Goal: Transaction & Acquisition: Book appointment/travel/reservation

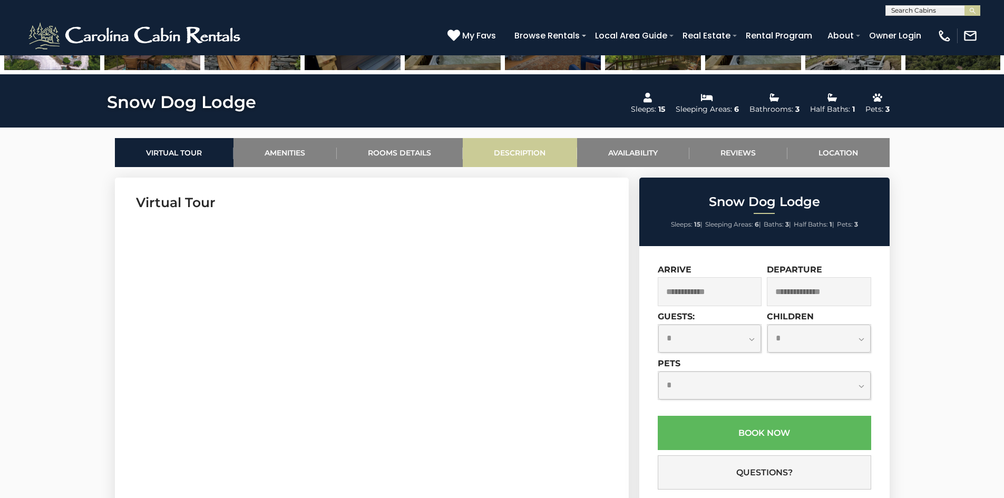
scroll to position [422, 0]
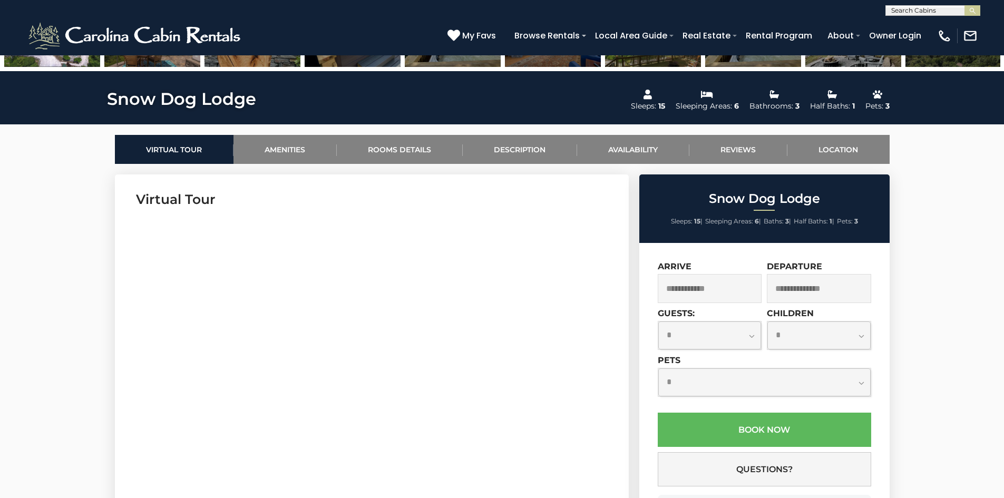
click at [698, 286] on input "text" at bounding box center [710, 288] width 104 height 29
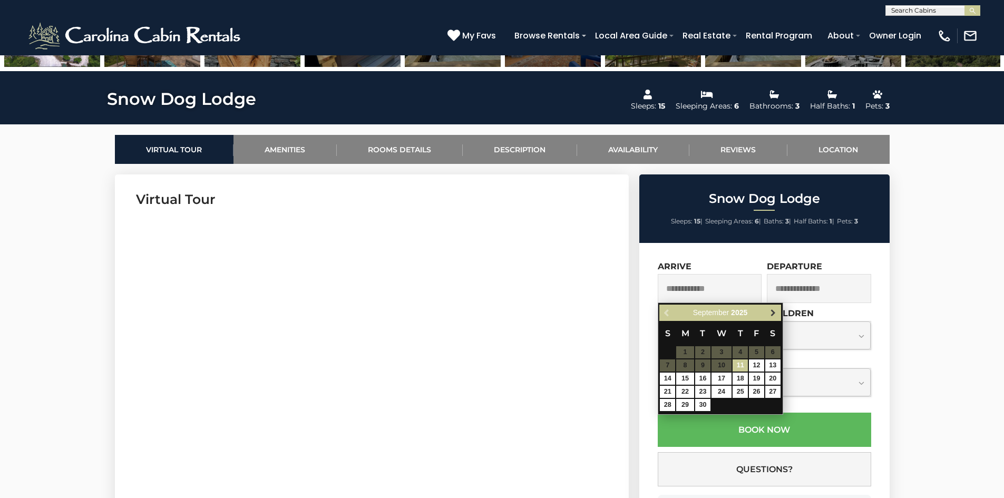
click at [767, 310] on link "Next" at bounding box center [773, 312] width 13 height 13
click at [769, 310] on link "Next" at bounding box center [773, 312] width 13 height 13
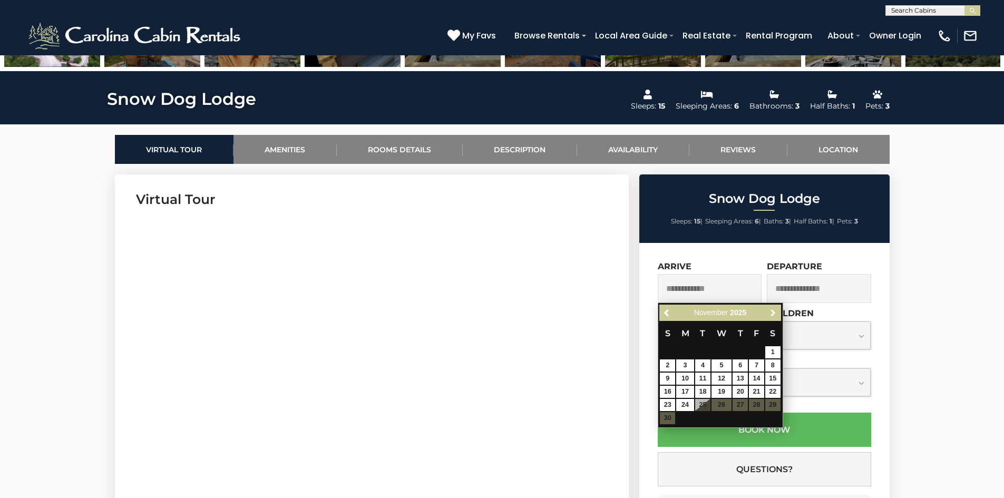
click at [769, 310] on span "Next" at bounding box center [773, 313] width 8 height 8
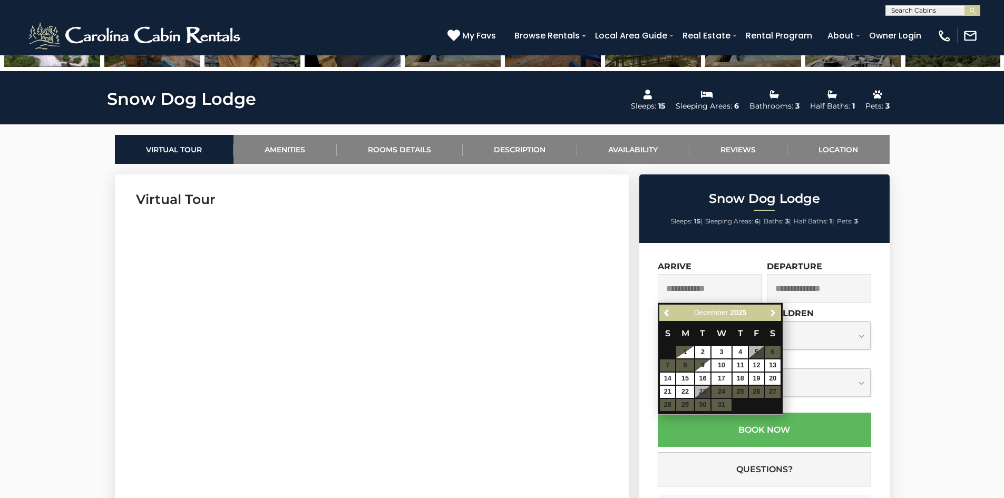
click at [769, 310] on span "Next" at bounding box center [773, 313] width 8 height 8
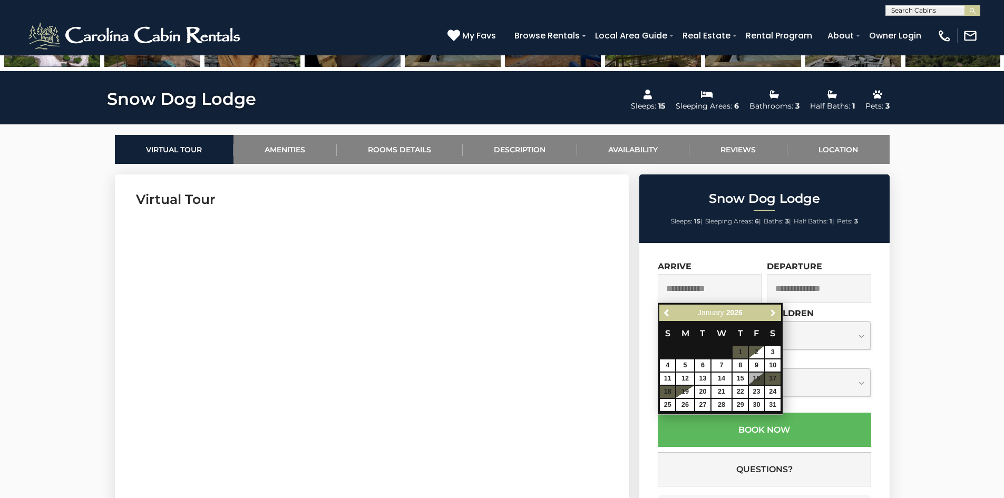
click at [769, 310] on span "Next" at bounding box center [773, 313] width 8 height 8
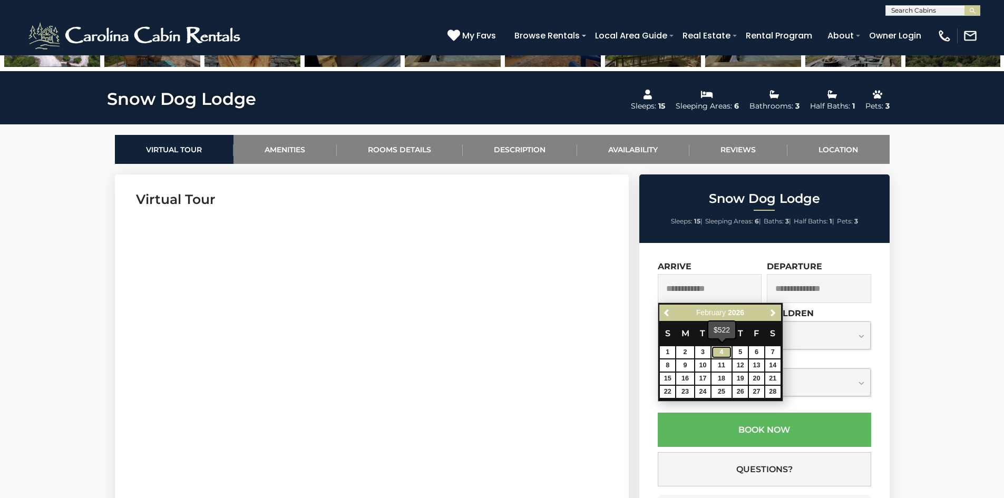
click at [724, 353] on link "4" at bounding box center [721, 352] width 20 height 12
type input "**********"
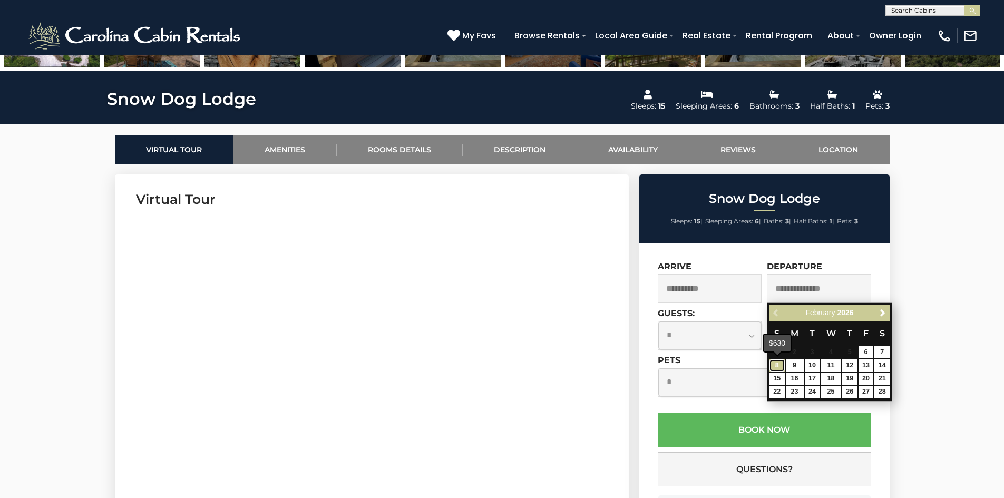
click at [781, 364] on link "8" at bounding box center [776, 365] width 15 height 12
type input "**********"
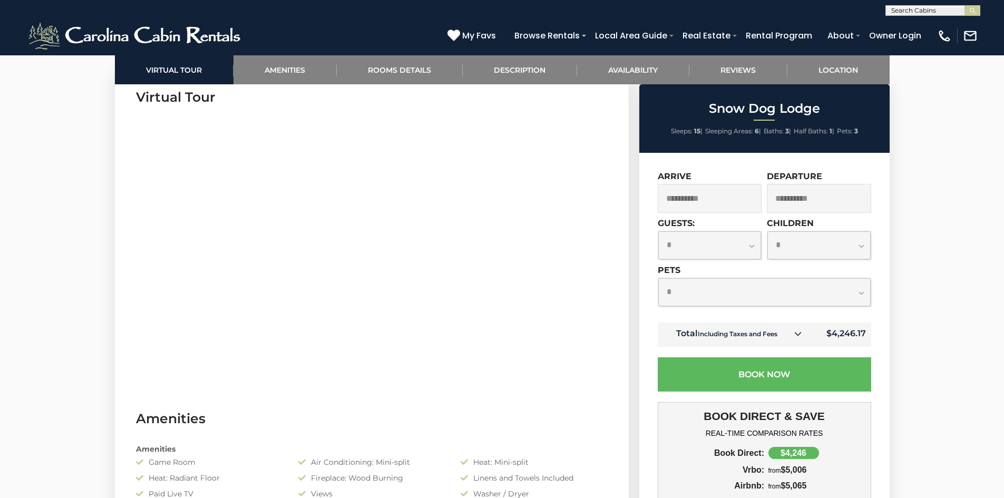
scroll to position [527, 0]
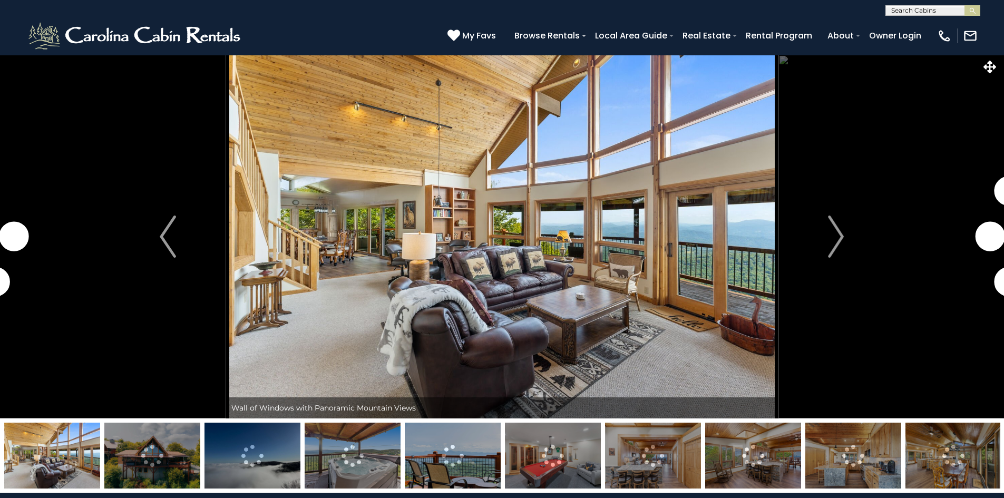
select select "**"
select select "*"
click at [926, 11] on input "text" at bounding box center [932, 12] width 92 height 11
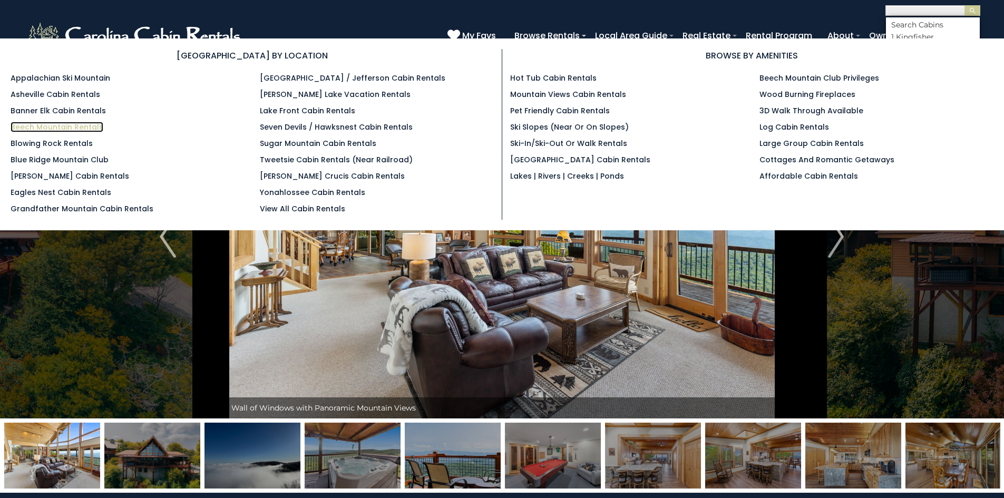
click at [49, 130] on link "Beech Mountain Rentals" at bounding box center [57, 127] width 93 height 11
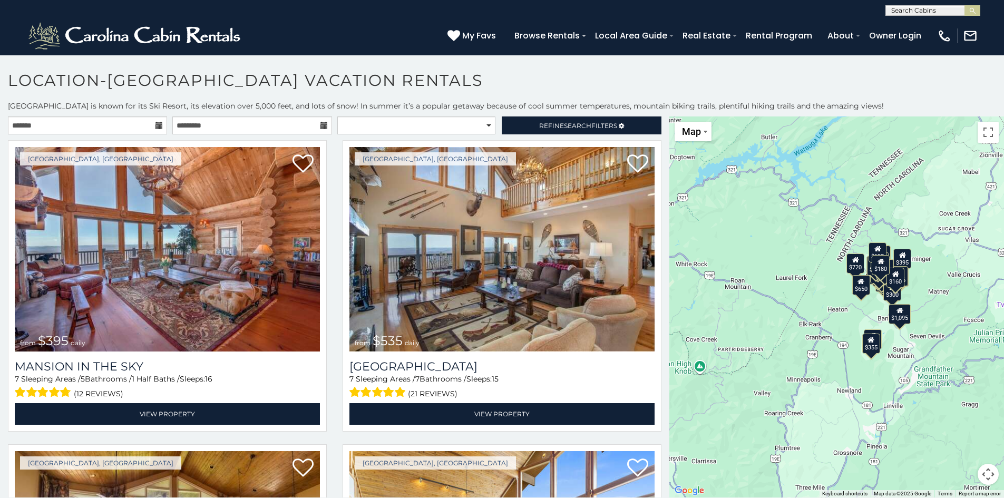
click at [155, 126] on icon at bounding box center [158, 125] width 7 height 7
click at [160, 126] on icon at bounding box center [158, 125] width 7 height 7
click at [125, 123] on input "text" at bounding box center [87, 125] width 159 height 18
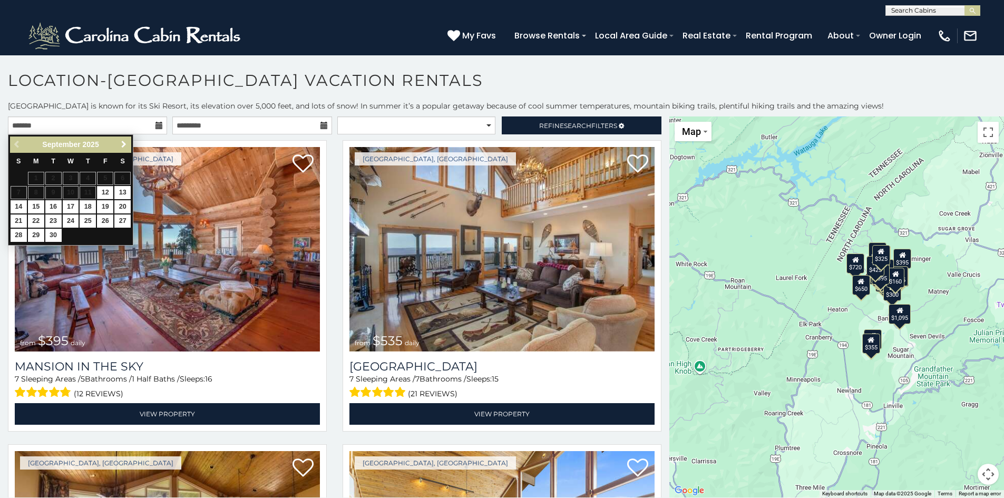
click at [119, 147] on link "Next" at bounding box center [123, 144] width 13 height 13
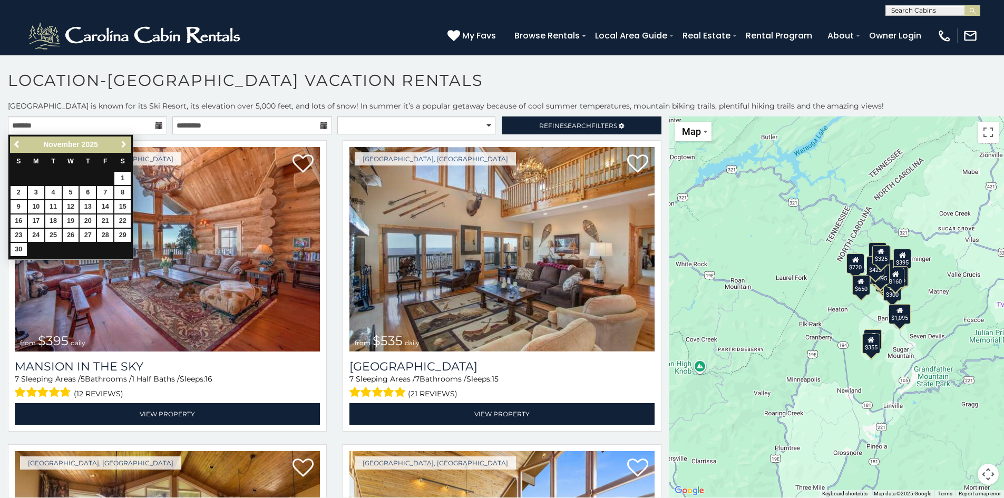
click at [119, 147] on link "Next" at bounding box center [123, 144] width 13 height 13
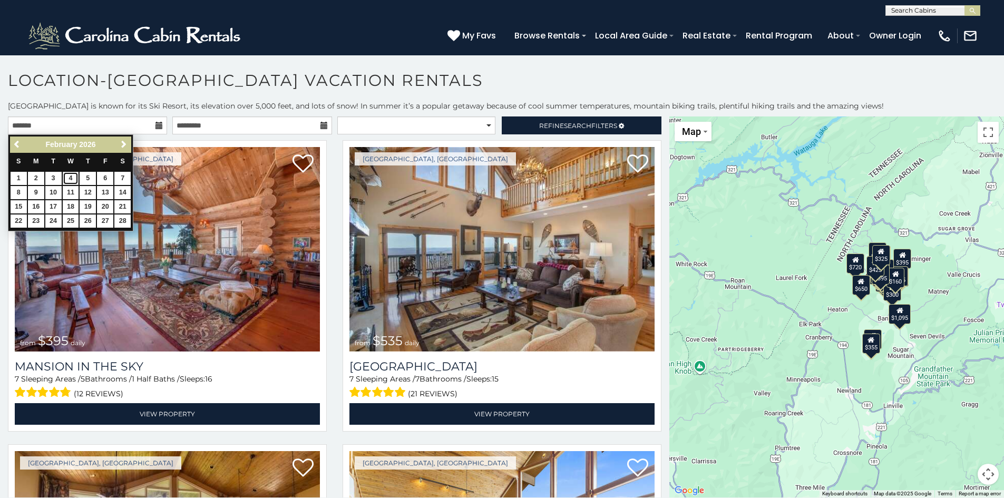
click at [74, 179] on link "4" at bounding box center [71, 178] width 16 height 13
type input "**********"
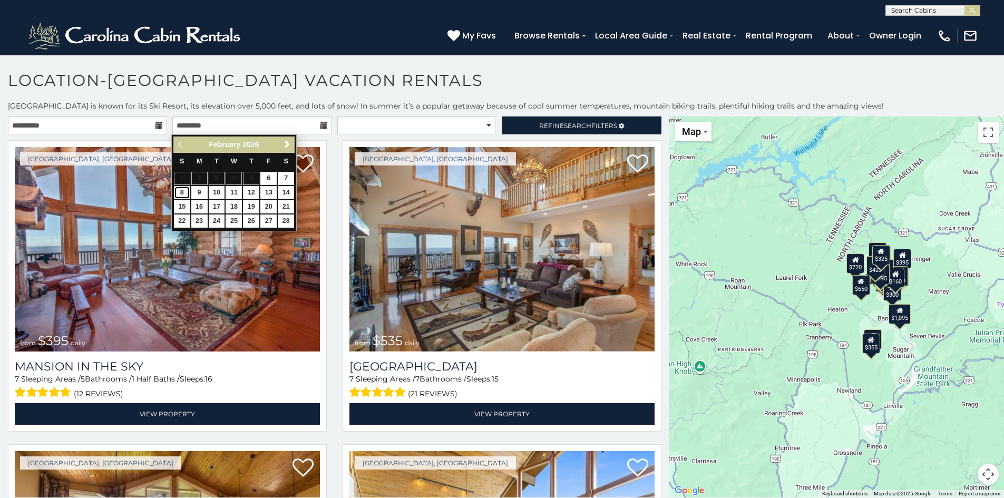
click at [182, 188] on link "8" at bounding box center [182, 192] width 16 height 13
type input "**********"
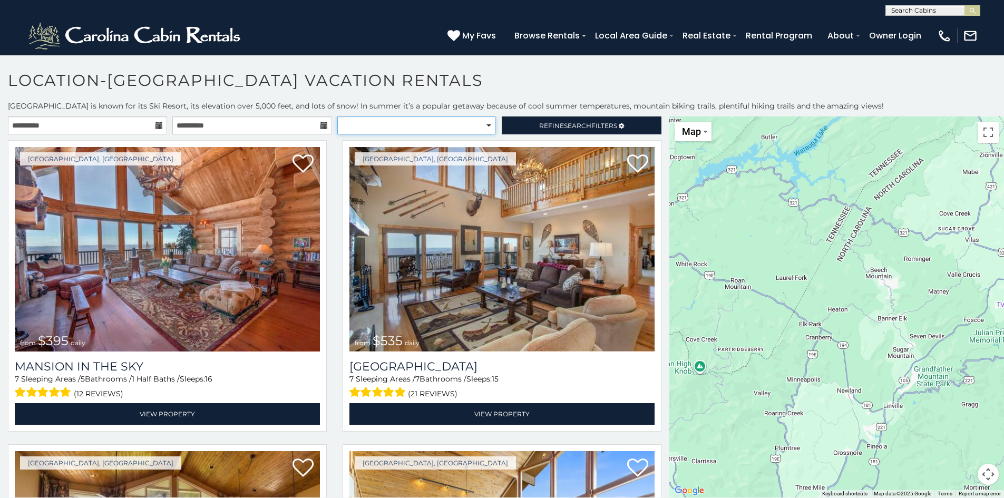
click at [483, 125] on select "**********" at bounding box center [416, 125] width 158 height 18
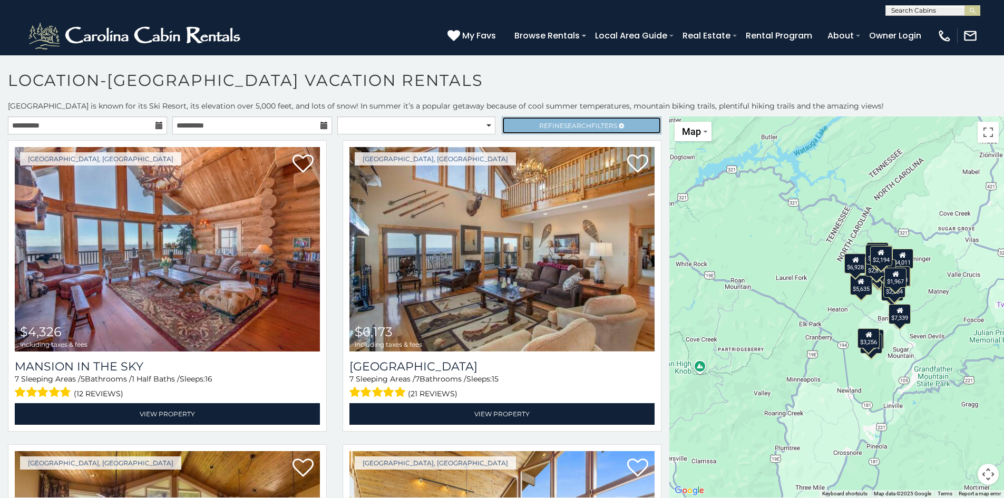
click at [552, 122] on span "Refine Search Filters" at bounding box center [578, 126] width 78 height 8
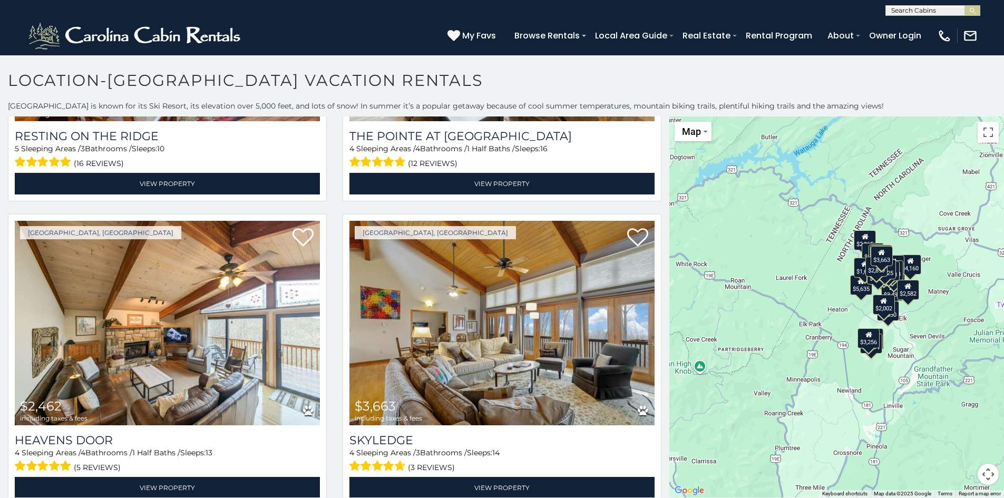
scroll to position [1, 0]
click at [899, 9] on input "text" at bounding box center [932, 12] width 92 height 11
type input "*****"
click at [929, 22] on li "Black Bear Retreat" at bounding box center [933, 24] width 94 height 9
click at [972, 8] on img "submit" at bounding box center [972, 11] width 8 height 8
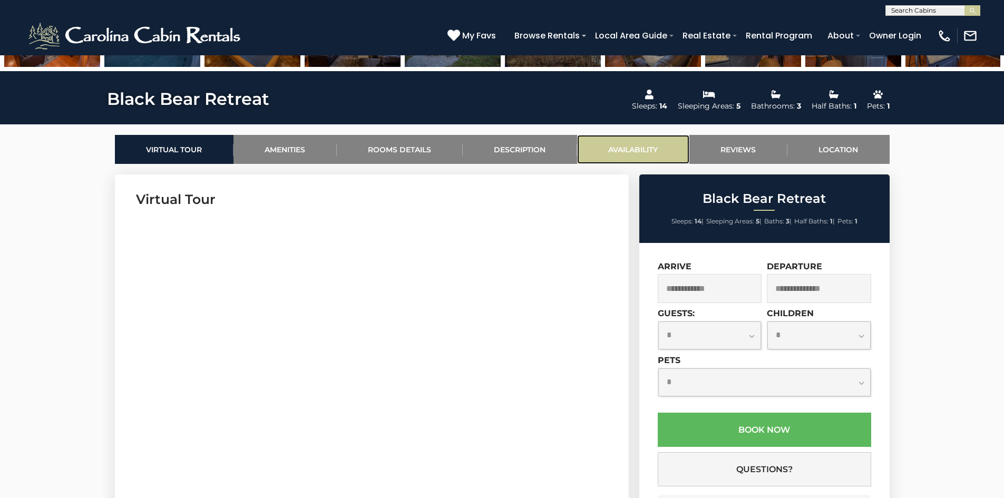
click at [640, 142] on link "Availability" at bounding box center [633, 149] width 112 height 29
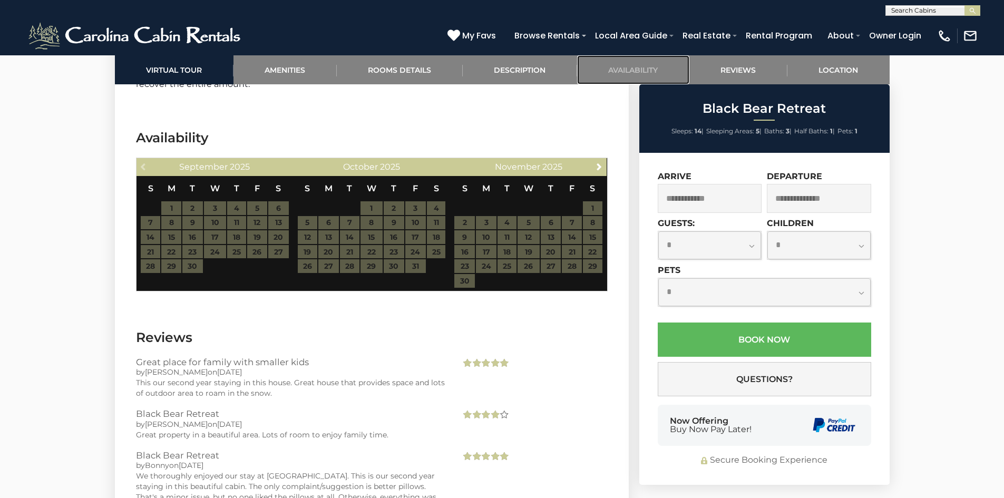
scroll to position [3021, 0]
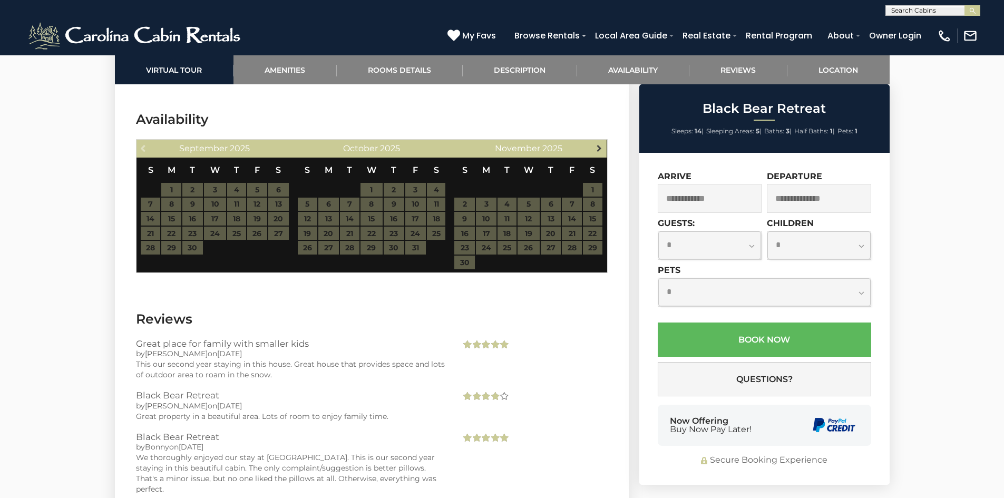
click at [595, 144] on span "Next" at bounding box center [599, 148] width 8 height 8
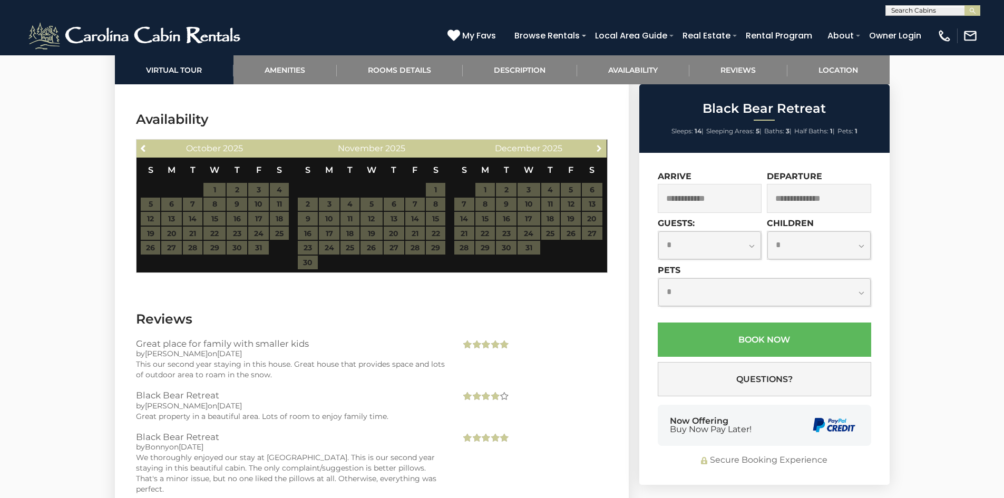
click at [595, 144] on span "Next" at bounding box center [599, 148] width 8 height 8
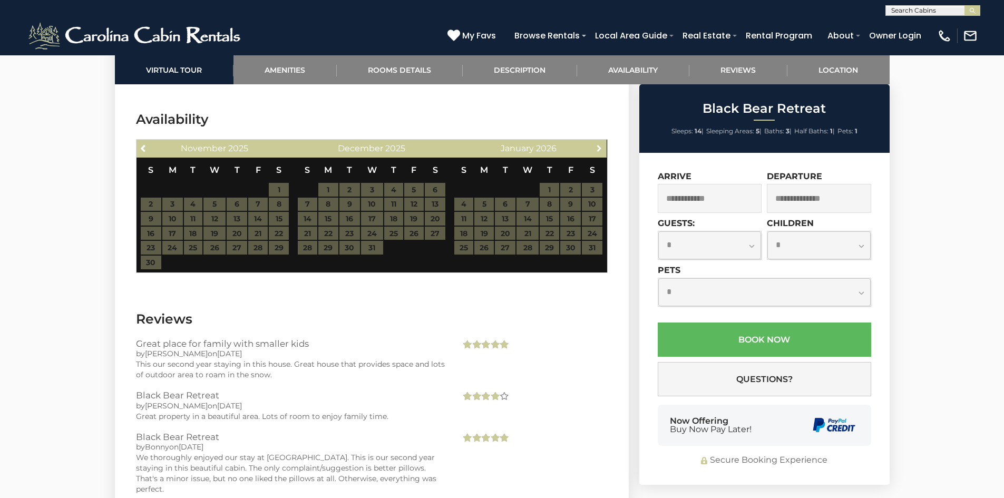
click at [595, 144] on span "Next" at bounding box center [599, 148] width 8 height 8
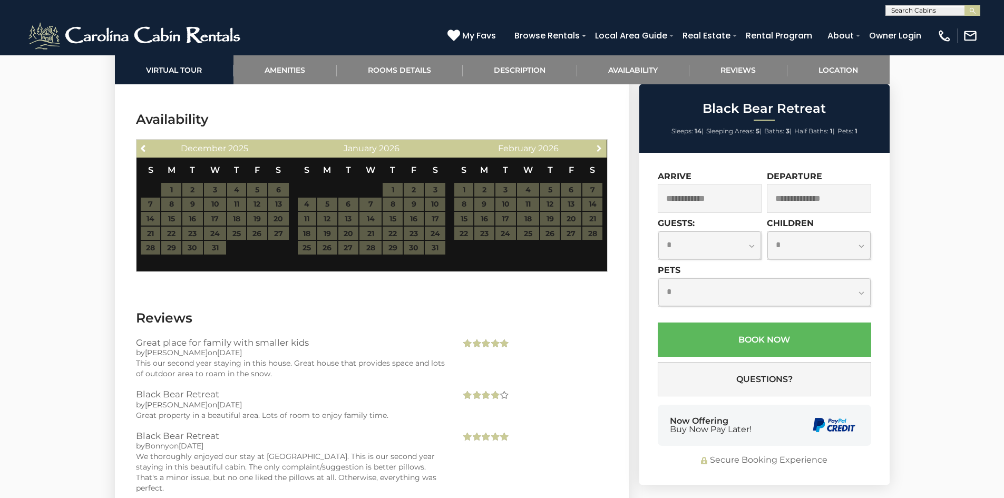
click at [595, 144] on span "Next" at bounding box center [599, 148] width 8 height 8
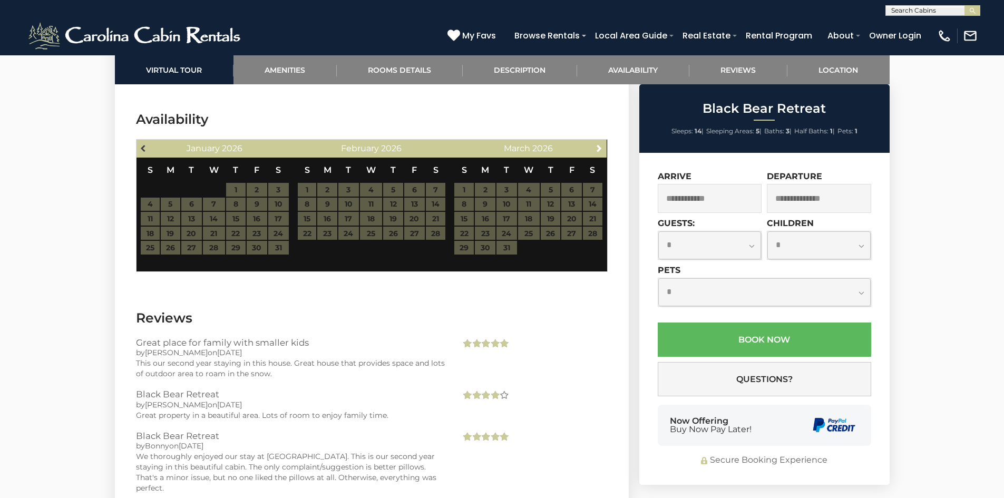
click at [143, 144] on span "Previous" at bounding box center [144, 148] width 8 height 8
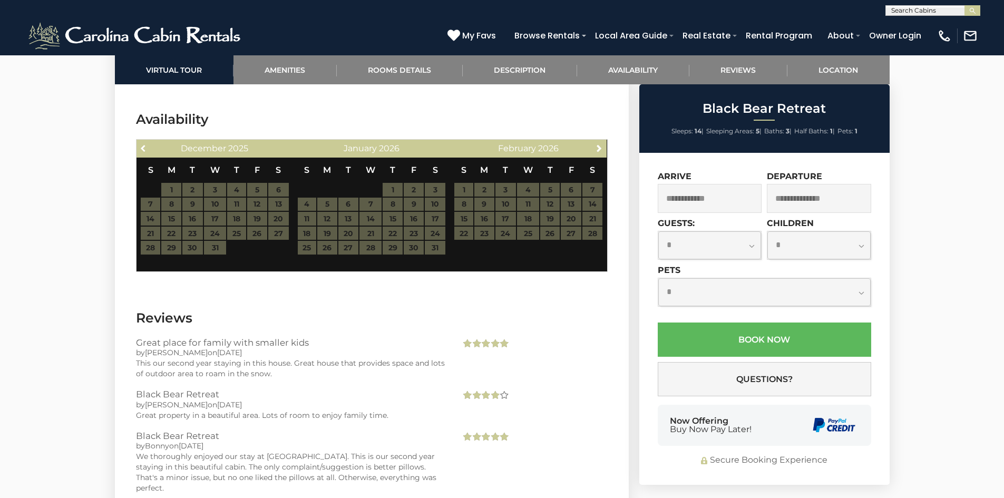
click at [143, 144] on span "Previous" at bounding box center [144, 148] width 8 height 8
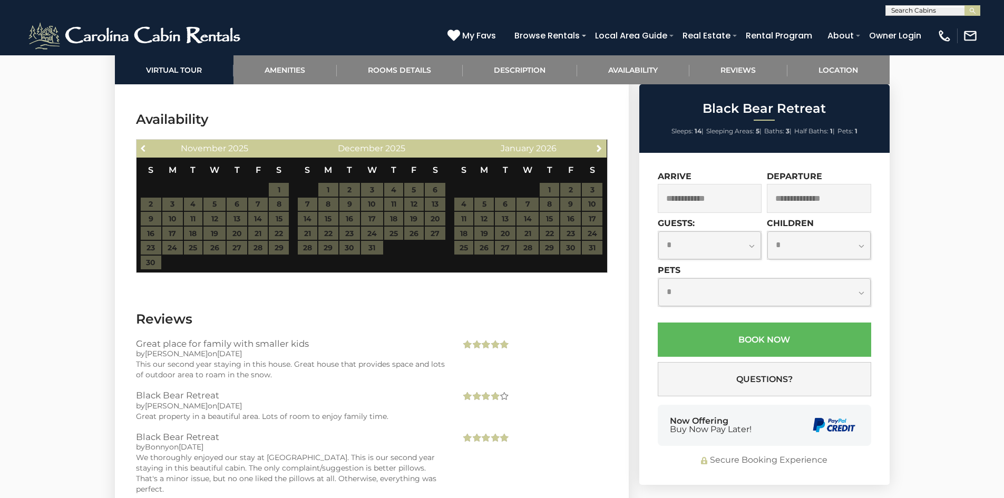
click at [143, 144] on span "Previous" at bounding box center [144, 148] width 8 height 8
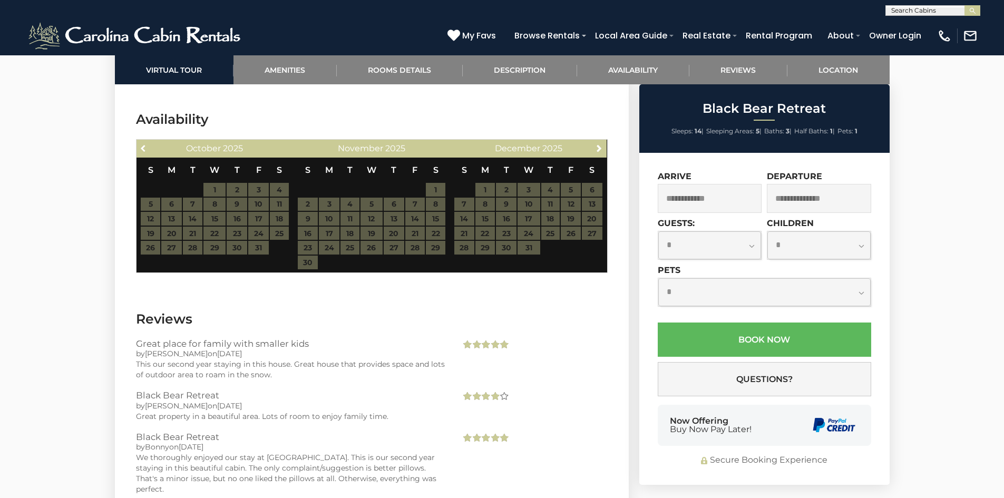
click at [143, 144] on span "Previous" at bounding box center [144, 148] width 8 height 8
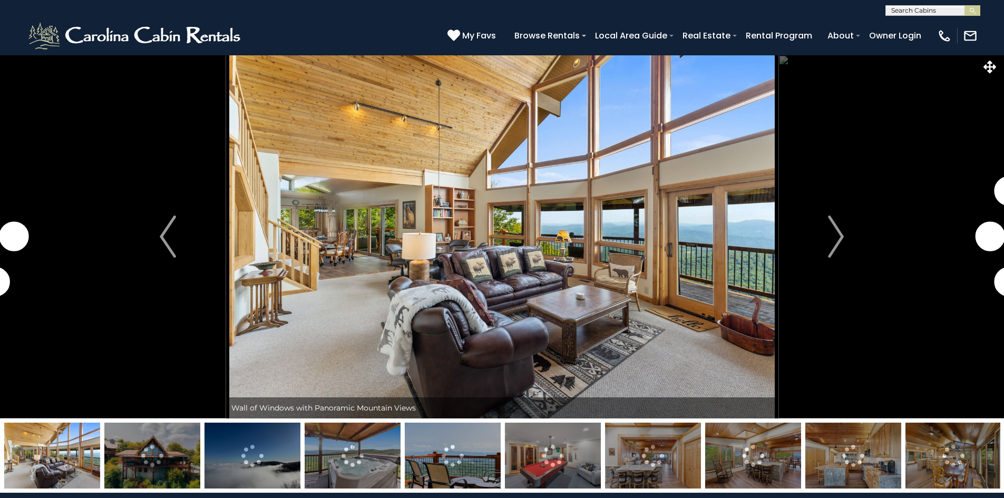
select select "**"
select select "*"
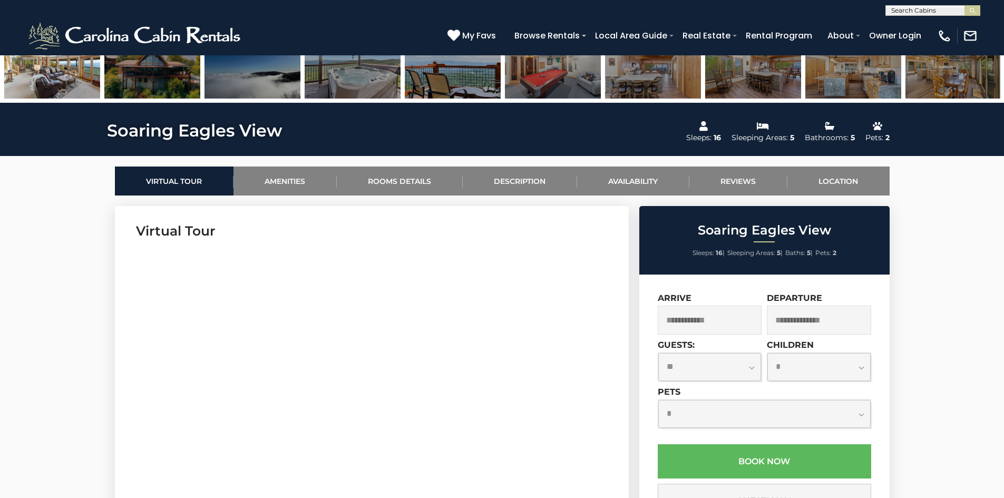
scroll to position [422, 0]
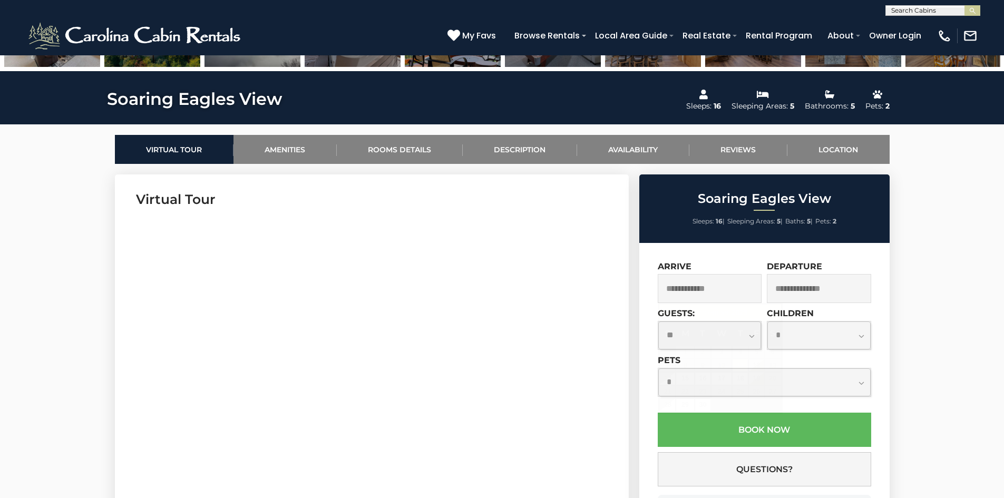
click at [719, 290] on input "text" at bounding box center [710, 288] width 104 height 29
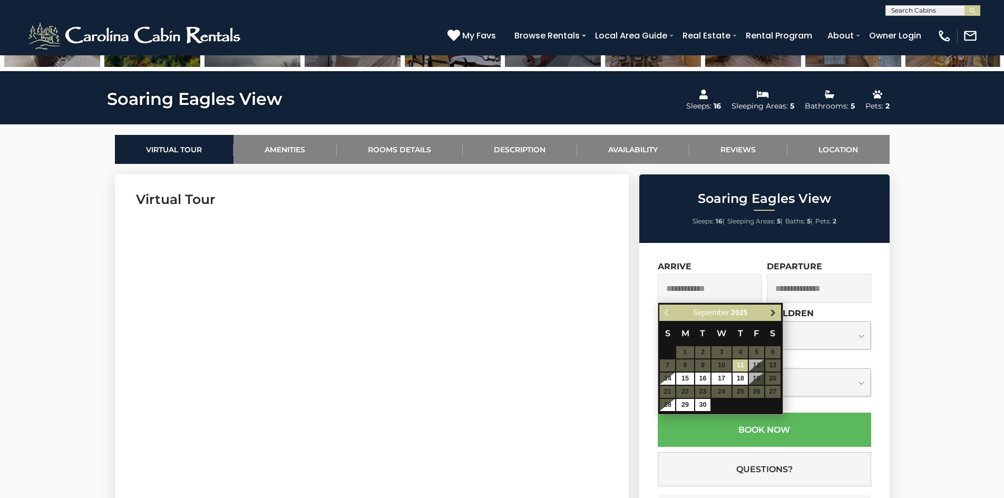
click at [771, 315] on span "Next" at bounding box center [773, 313] width 8 height 8
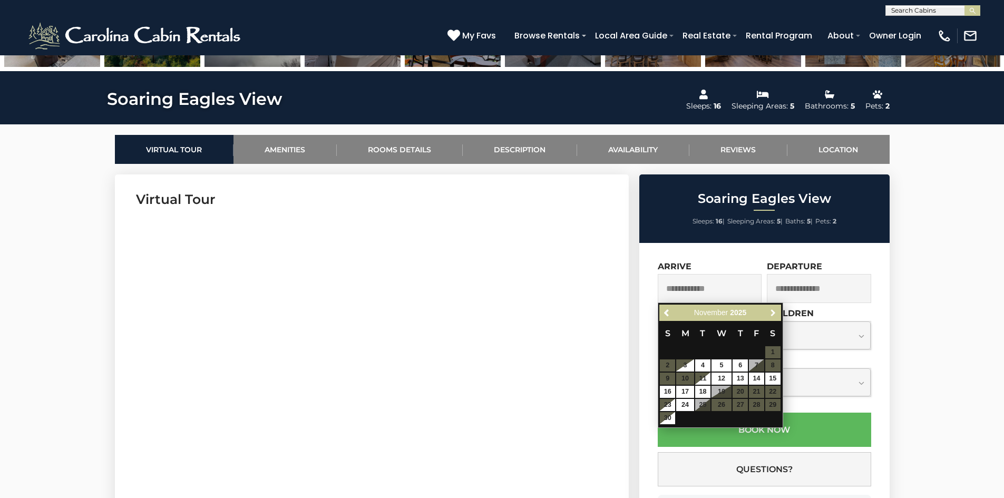
click at [771, 315] on span "Next" at bounding box center [773, 313] width 8 height 8
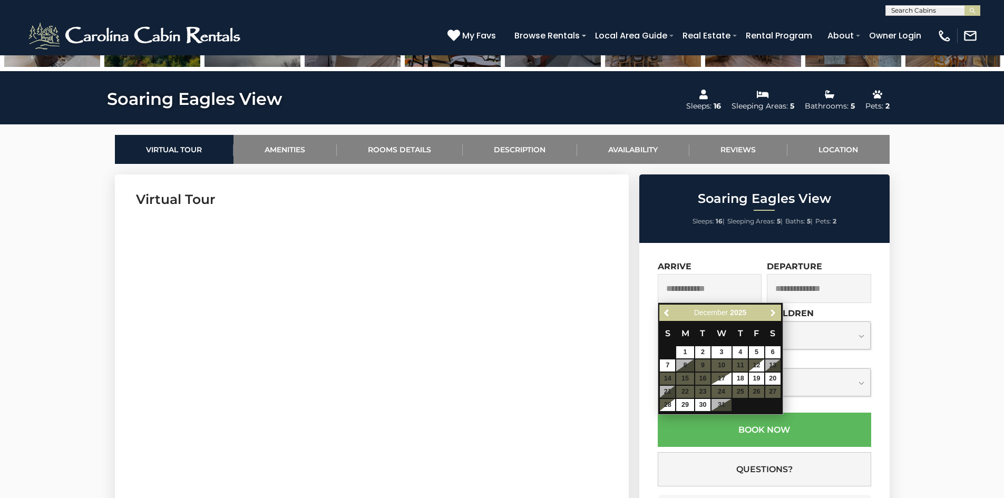
click at [771, 315] on span "Next" at bounding box center [773, 313] width 8 height 8
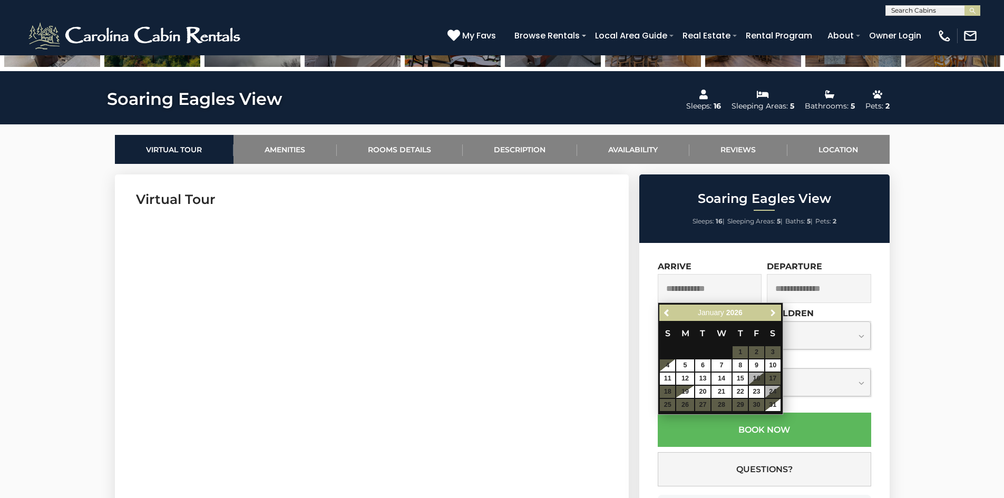
click at [771, 315] on span "Next" at bounding box center [773, 313] width 8 height 8
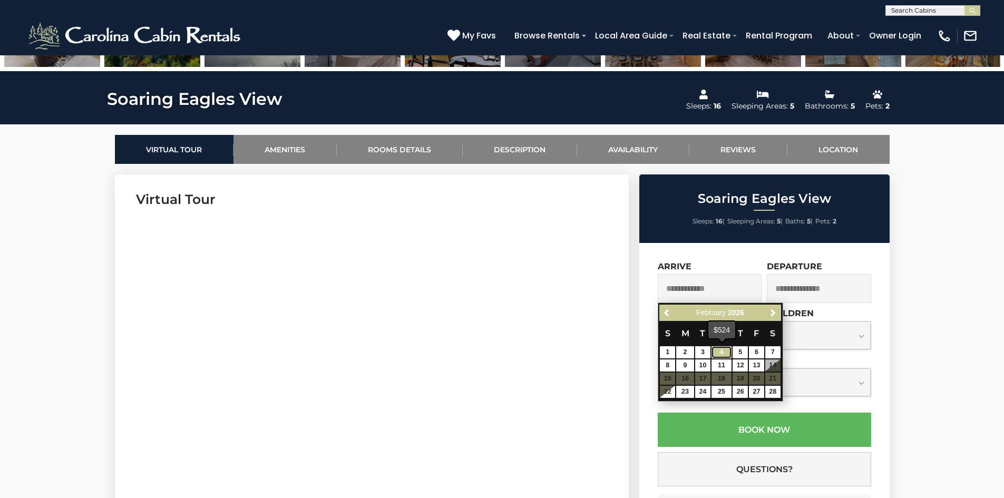
click at [722, 354] on link "4" at bounding box center [721, 352] width 20 height 12
type input "**********"
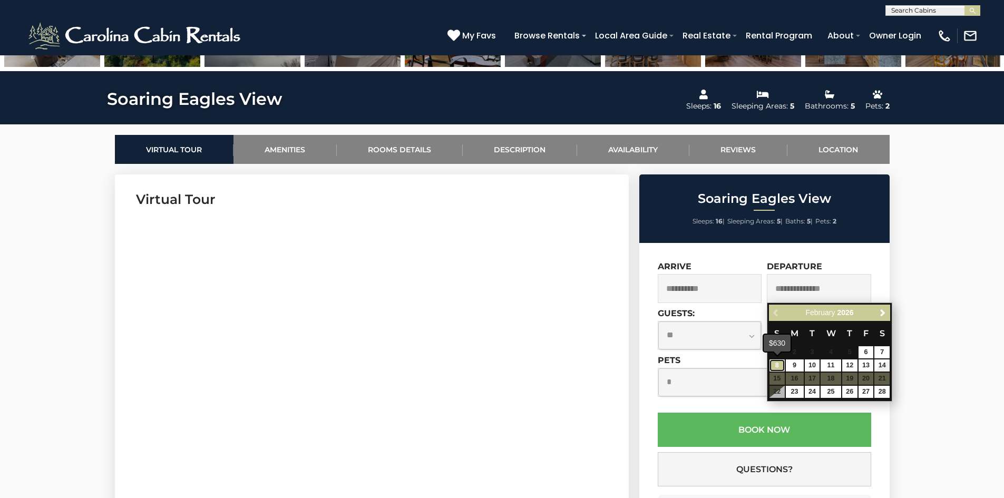
click at [779, 366] on link "8" at bounding box center [776, 365] width 15 height 12
type input "**********"
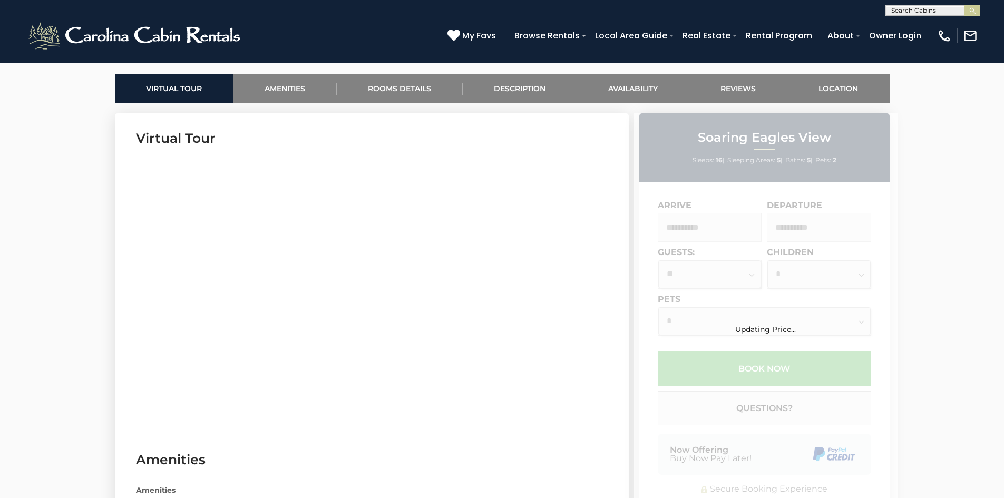
scroll to position [474, 0]
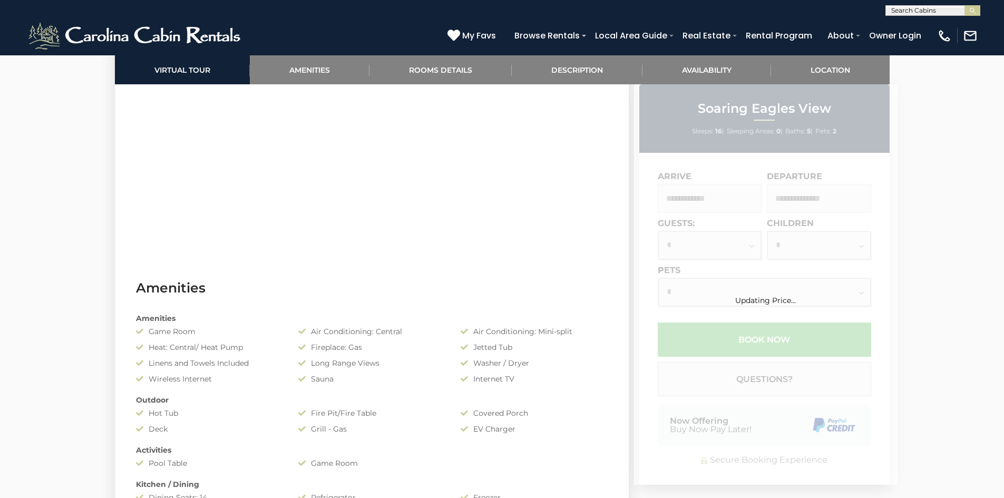
scroll to position [580, 0]
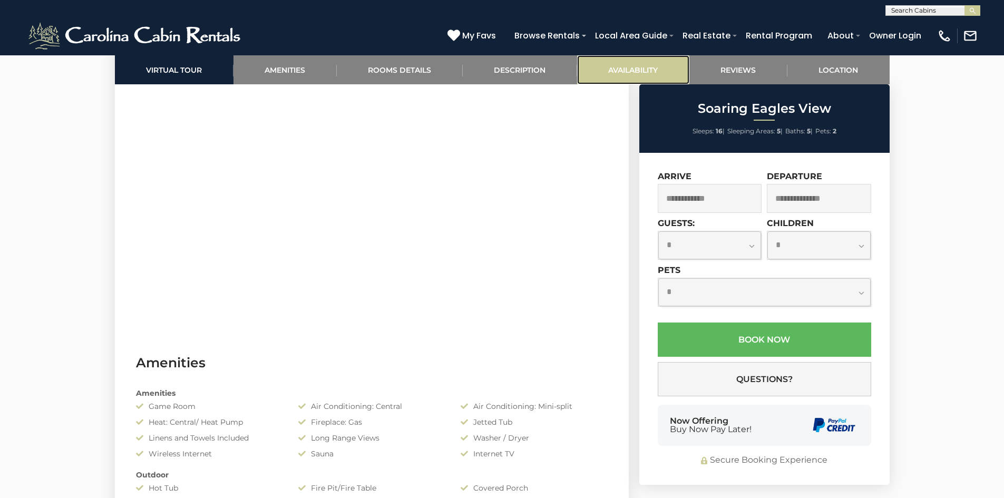
click at [651, 71] on link "Availability" at bounding box center [633, 69] width 112 height 29
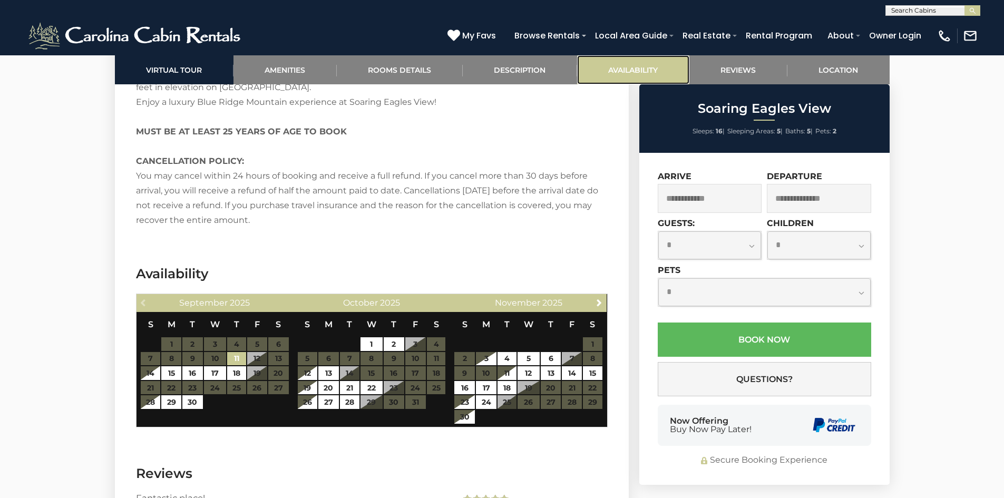
scroll to position [2145, 0]
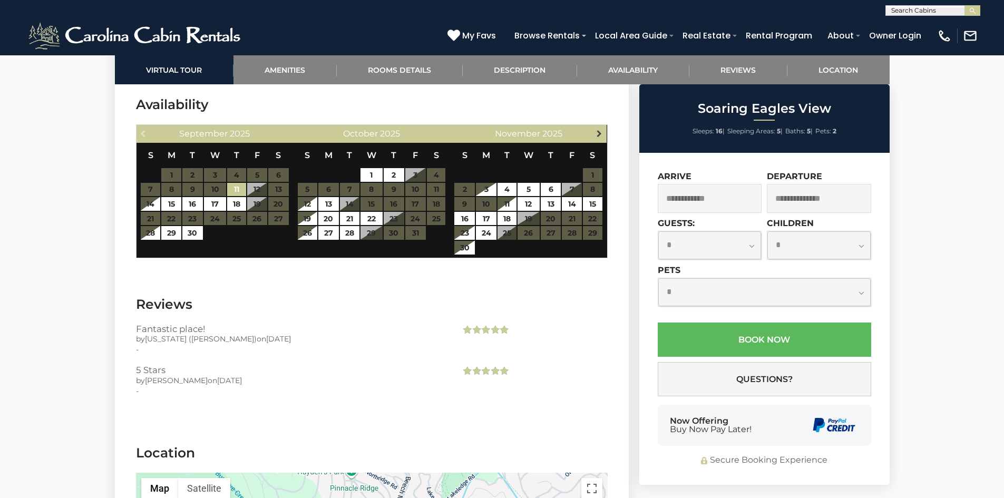
click at [599, 133] on span "Next" at bounding box center [599, 133] width 8 height 8
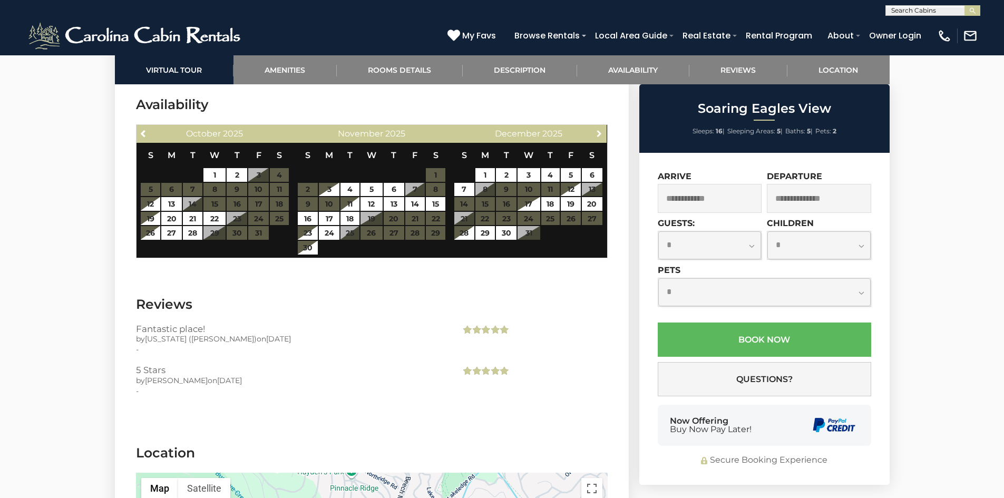
click at [599, 133] on span "Next" at bounding box center [599, 133] width 8 height 8
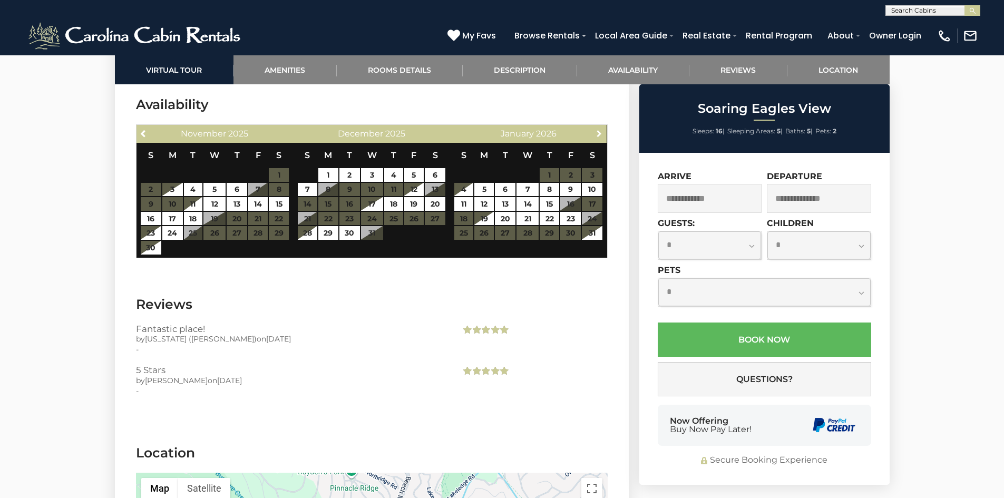
click at [599, 133] on span "Next" at bounding box center [599, 133] width 8 height 8
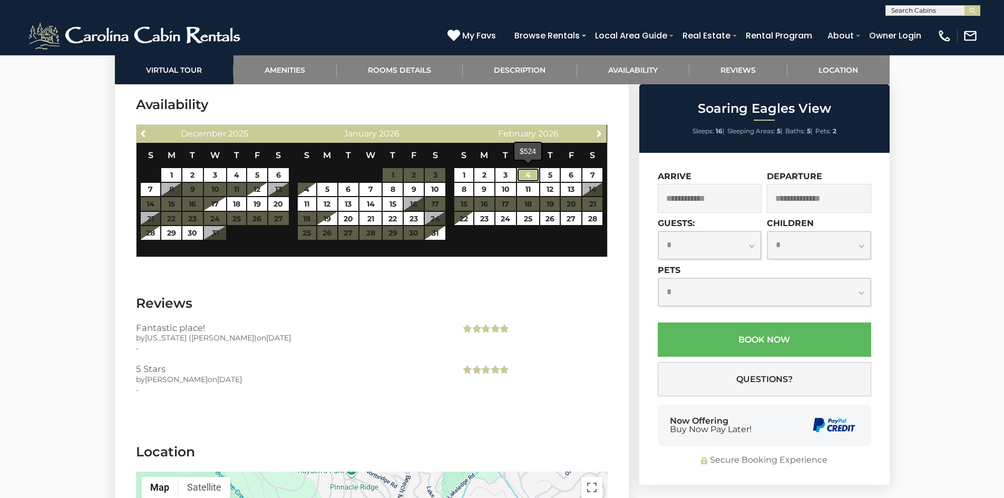
click at [528, 175] on link "4" at bounding box center [528, 175] width 22 height 14
type input "**********"
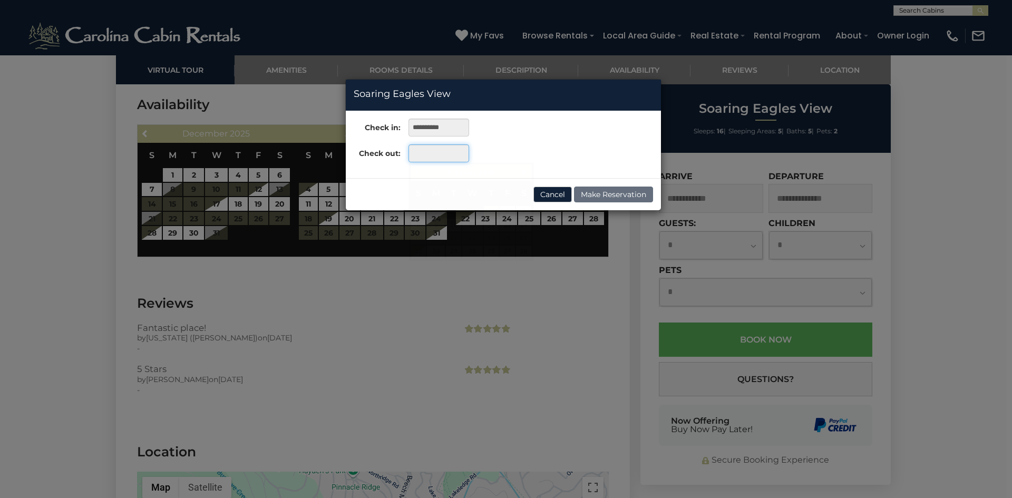
click at [437, 156] on input "text" at bounding box center [438, 153] width 61 height 18
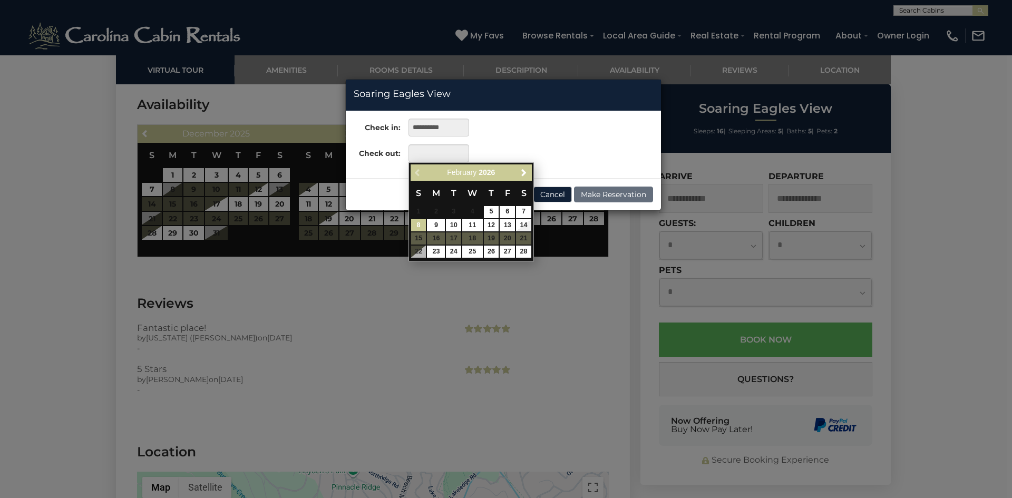
click at [418, 223] on link "8" at bounding box center [418, 225] width 15 height 12
type input "**********"
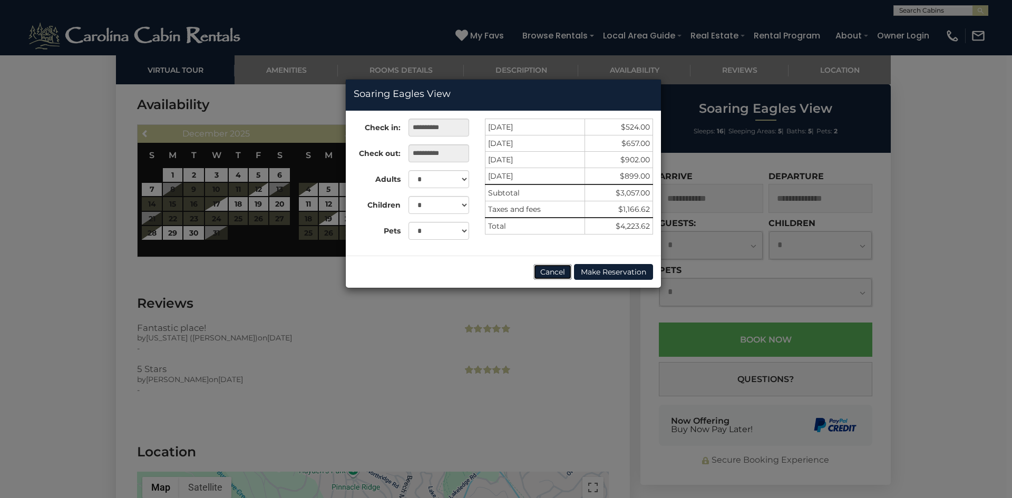
click at [539, 274] on button "Cancel" at bounding box center [552, 272] width 38 height 16
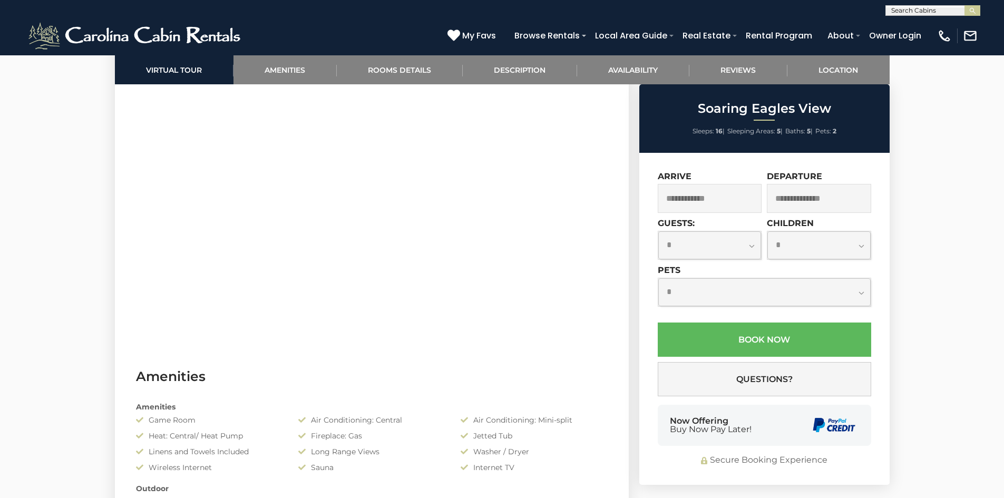
scroll to position [580, 0]
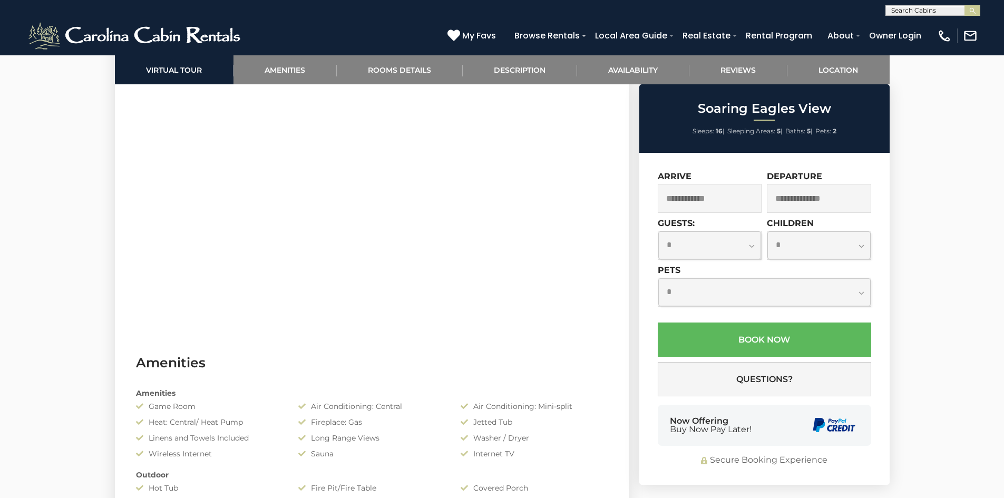
click at [718, 199] on input "text" at bounding box center [710, 198] width 104 height 29
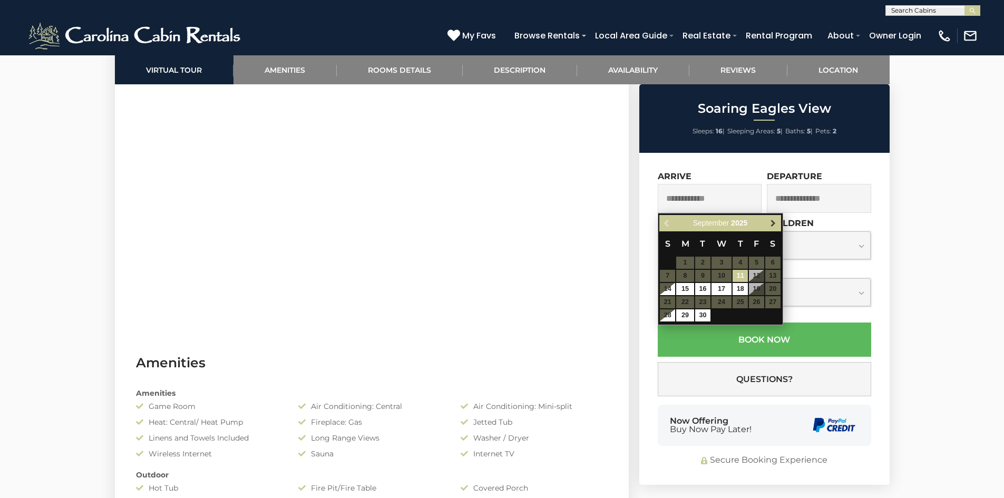
click at [773, 218] on link "Next" at bounding box center [773, 223] width 13 height 13
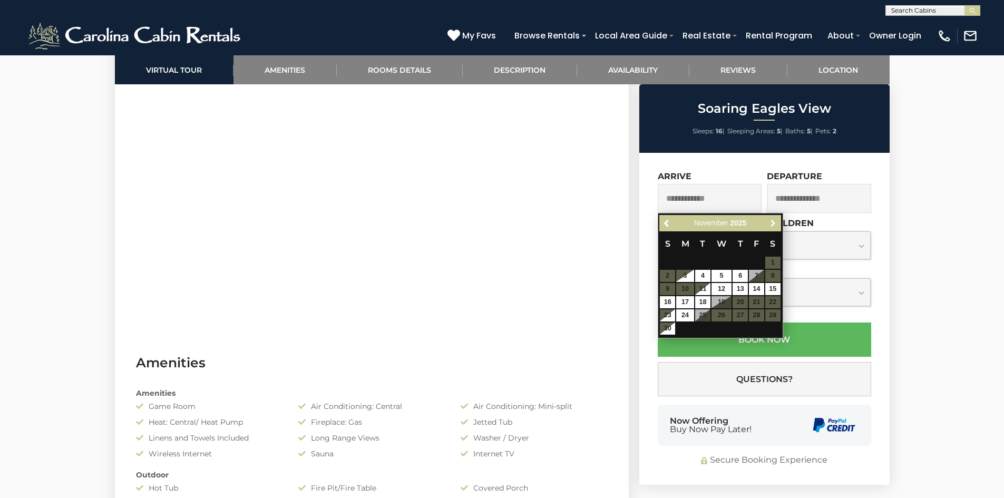
click at [773, 218] on link "Next" at bounding box center [773, 223] width 13 height 13
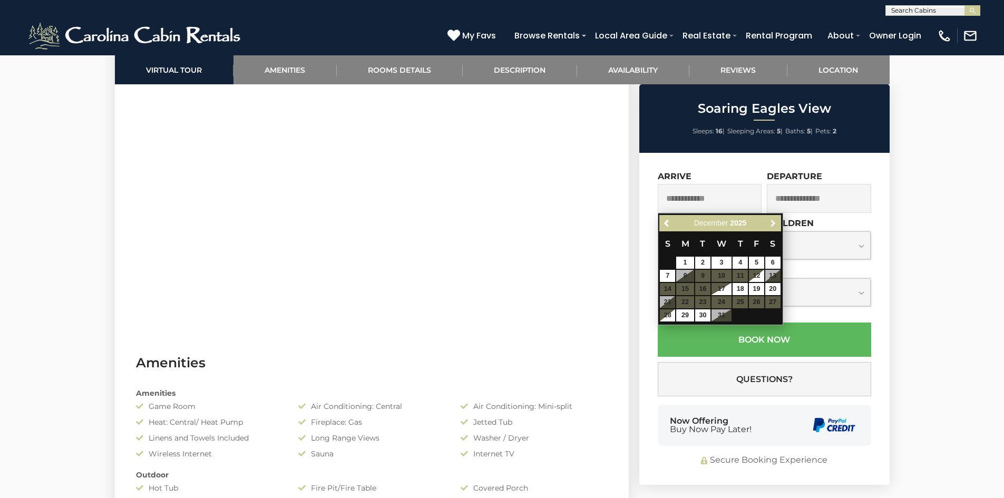
click at [773, 218] on link "Next" at bounding box center [773, 223] width 13 height 13
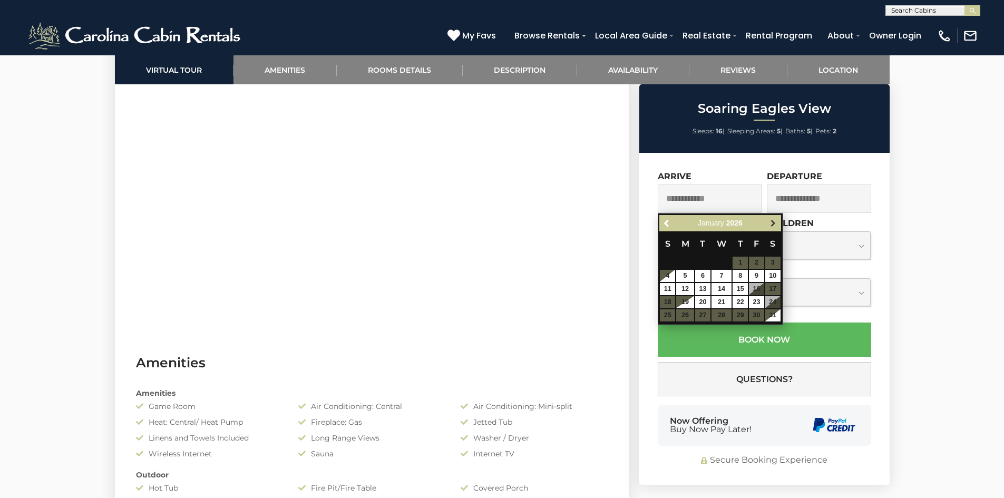
click at [773, 224] on span "Next" at bounding box center [773, 223] width 8 height 8
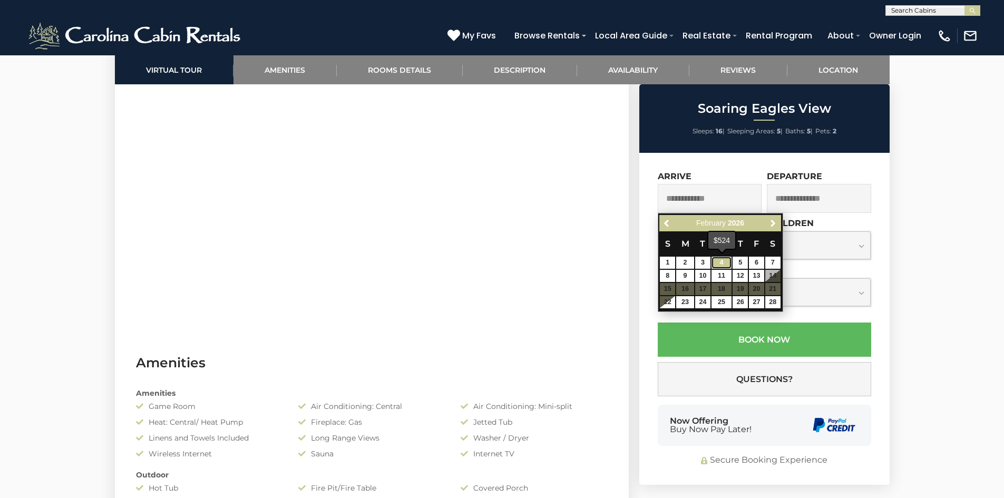
click at [724, 262] on link "4" at bounding box center [721, 263] width 20 height 12
type input "**********"
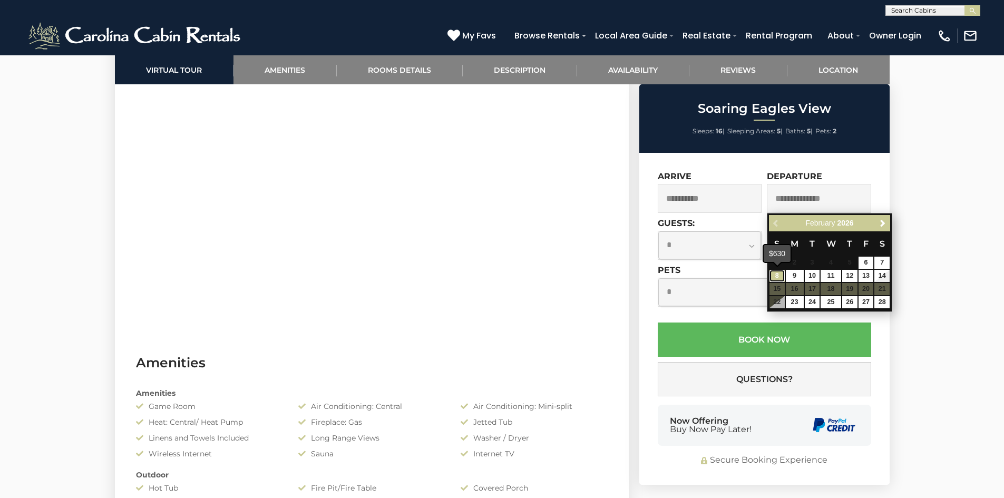
click at [772, 276] on link "8" at bounding box center [776, 276] width 15 height 12
type input "**********"
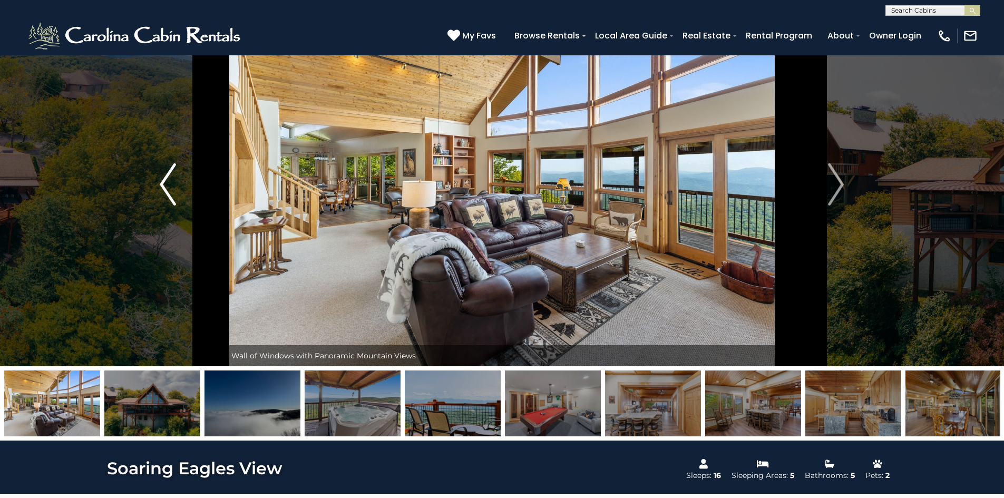
scroll to position [53, 0]
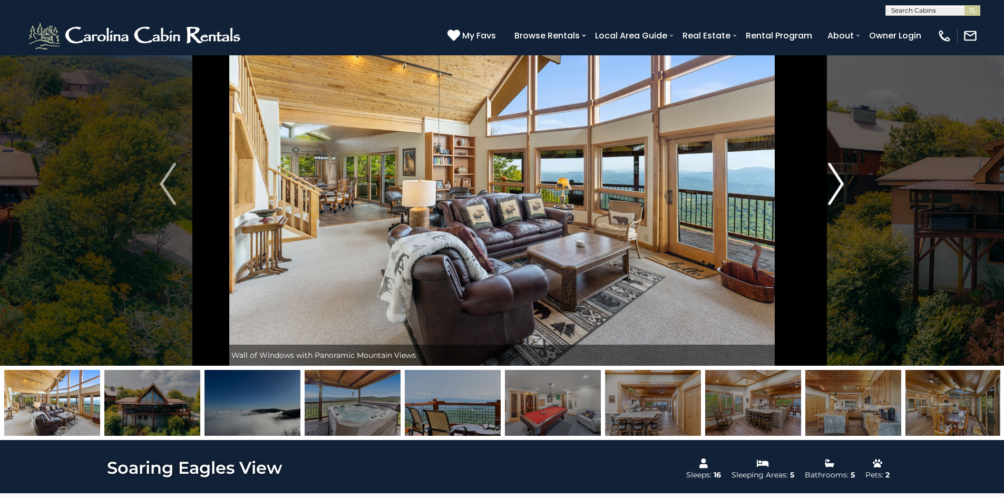
click at [838, 179] on img "Next" at bounding box center [836, 184] width 16 height 42
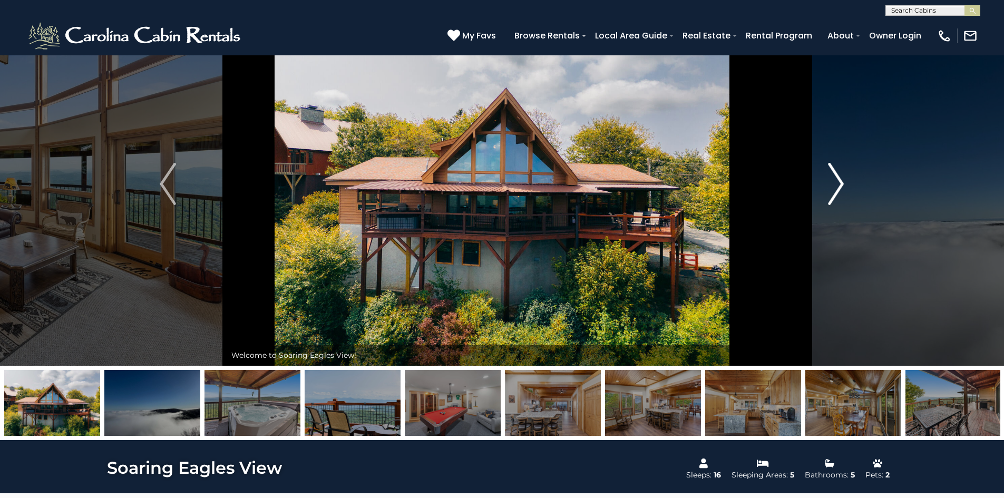
click at [838, 179] on img "Next" at bounding box center [836, 184] width 16 height 42
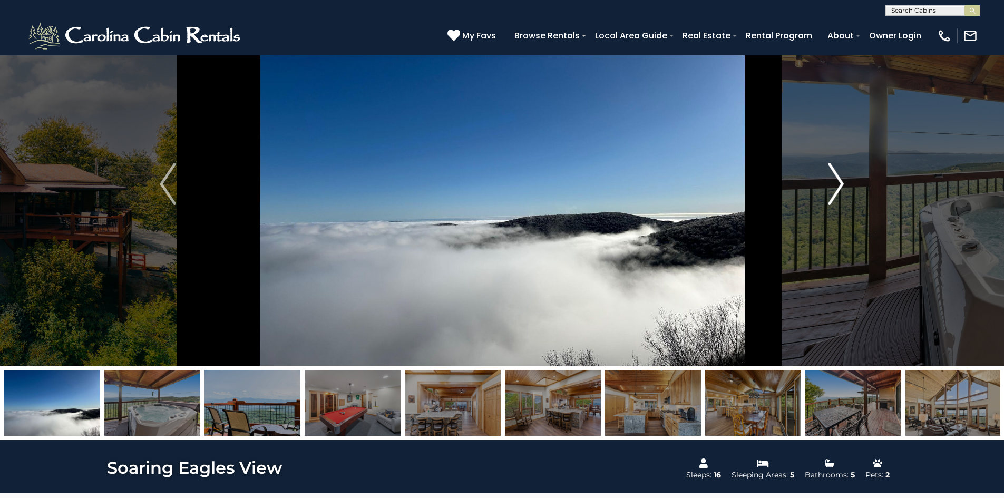
click at [838, 179] on img "Next" at bounding box center [836, 184] width 16 height 42
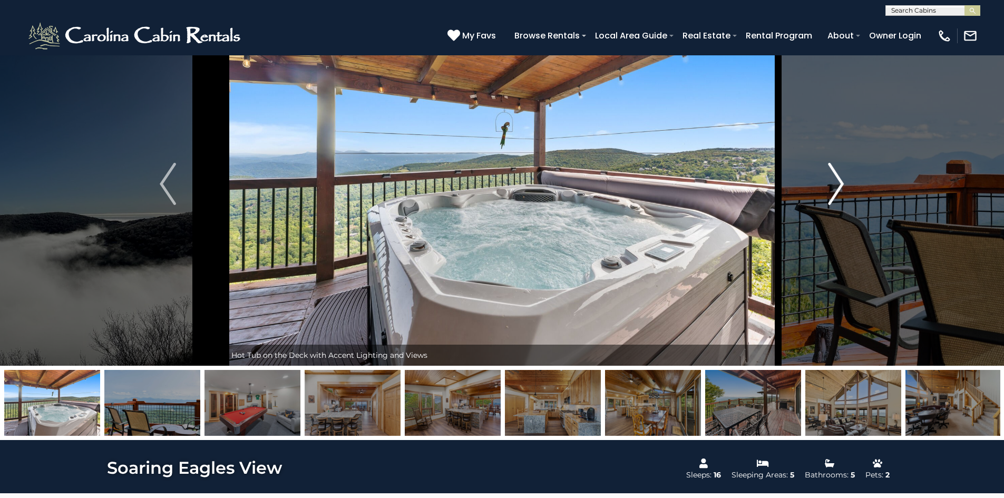
click at [838, 179] on img "Next" at bounding box center [836, 184] width 16 height 42
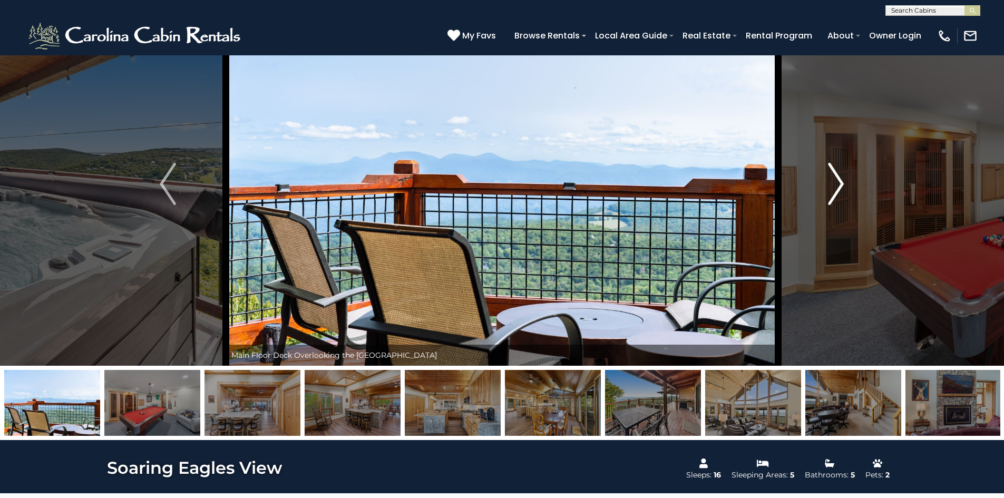
click at [838, 179] on img "Next" at bounding box center [836, 184] width 16 height 42
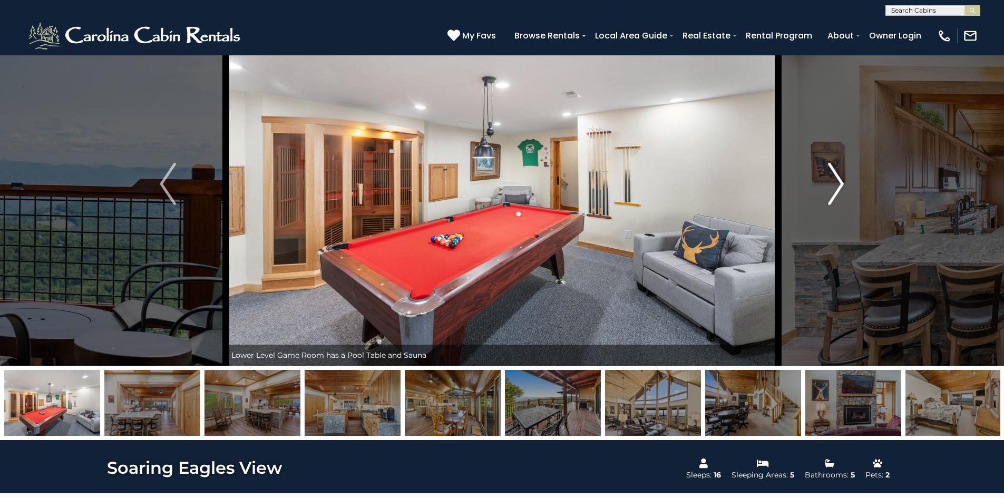
click at [838, 179] on img "Next" at bounding box center [836, 184] width 16 height 42
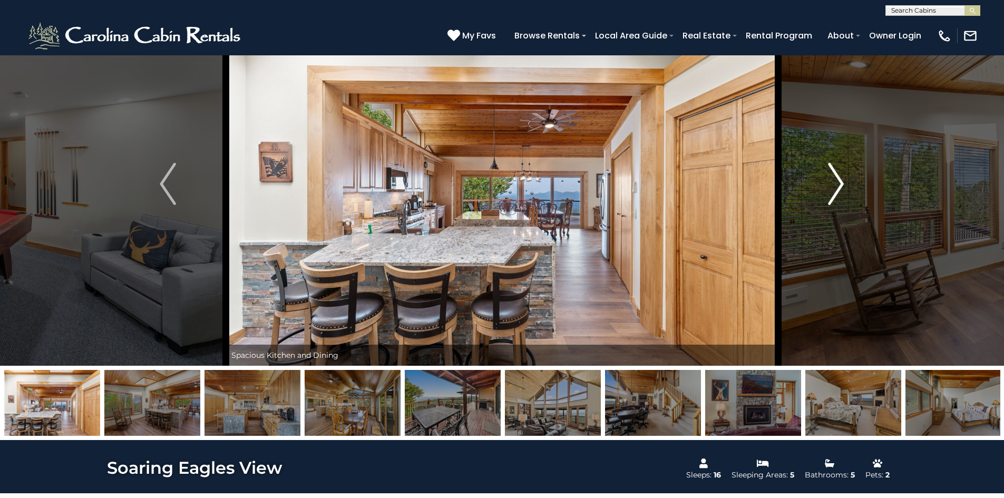
click at [838, 179] on img "Next" at bounding box center [836, 184] width 16 height 42
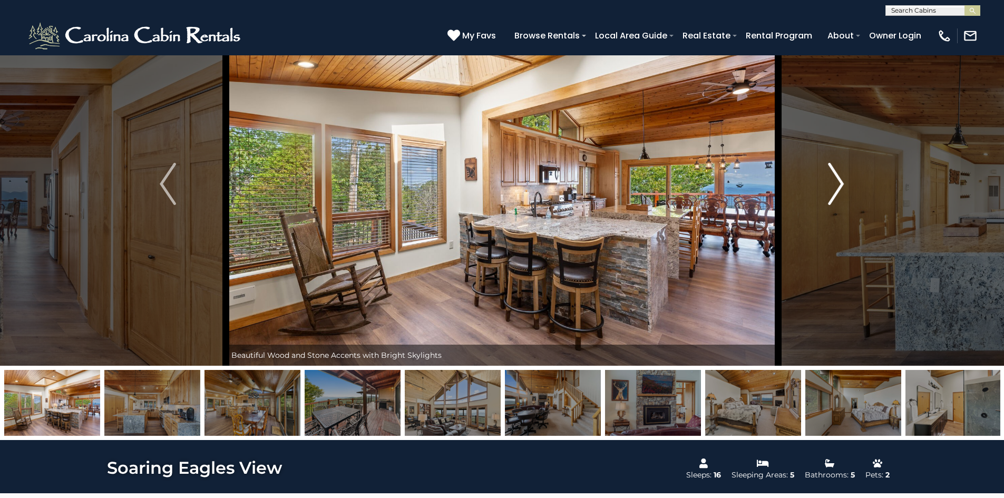
click at [838, 179] on img "Next" at bounding box center [836, 184] width 16 height 42
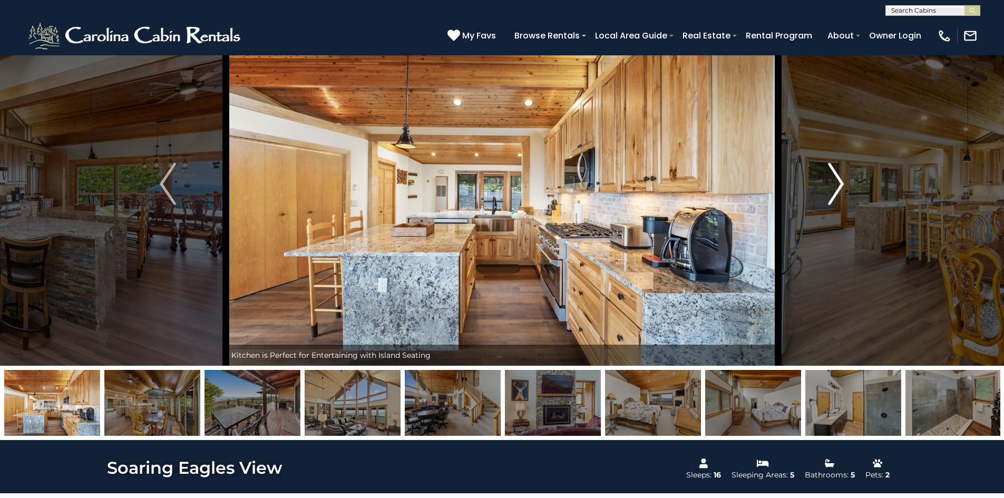
click at [838, 179] on img "Next" at bounding box center [836, 184] width 16 height 42
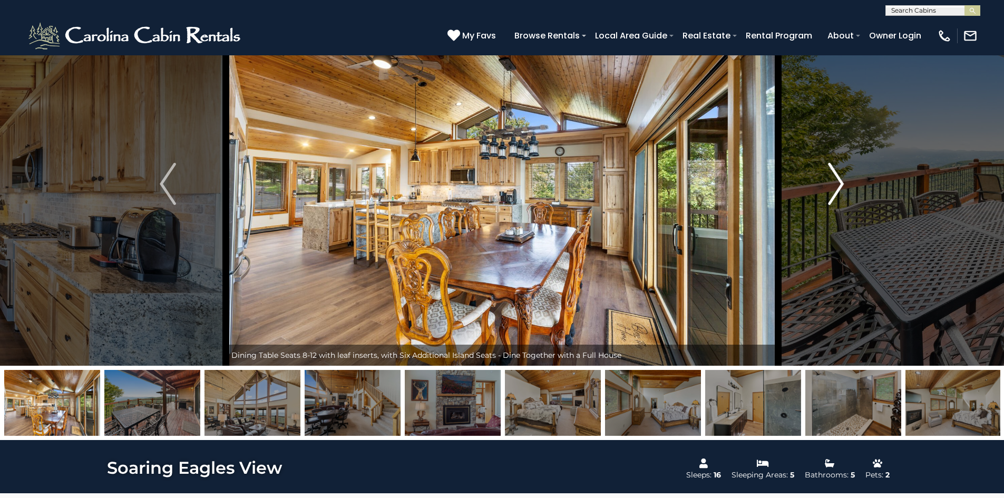
click at [838, 179] on img "Next" at bounding box center [836, 184] width 16 height 42
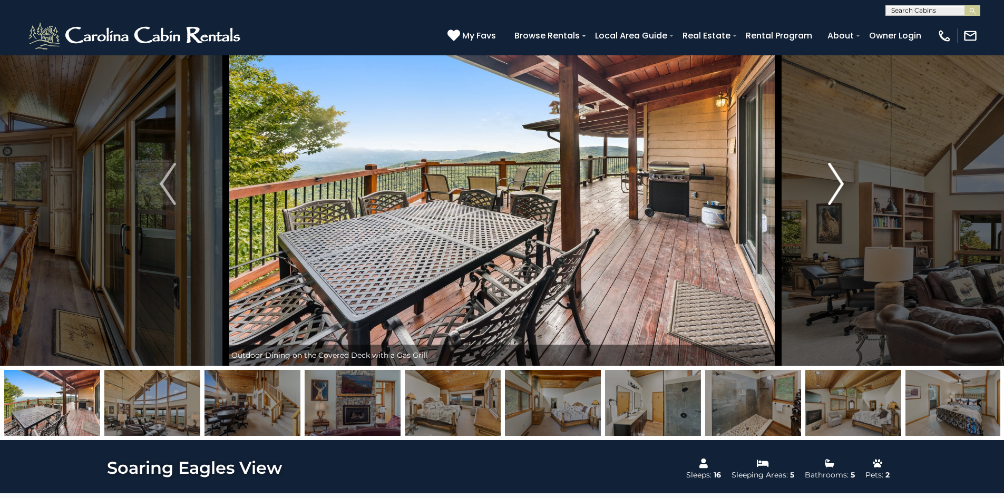
click at [838, 179] on img "Next" at bounding box center [836, 184] width 16 height 42
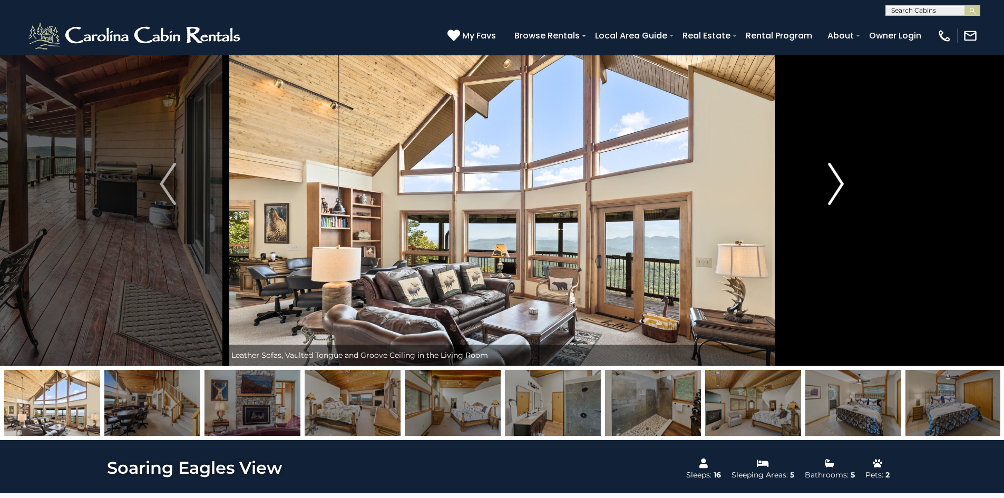
click at [838, 179] on img "Next" at bounding box center [836, 184] width 16 height 42
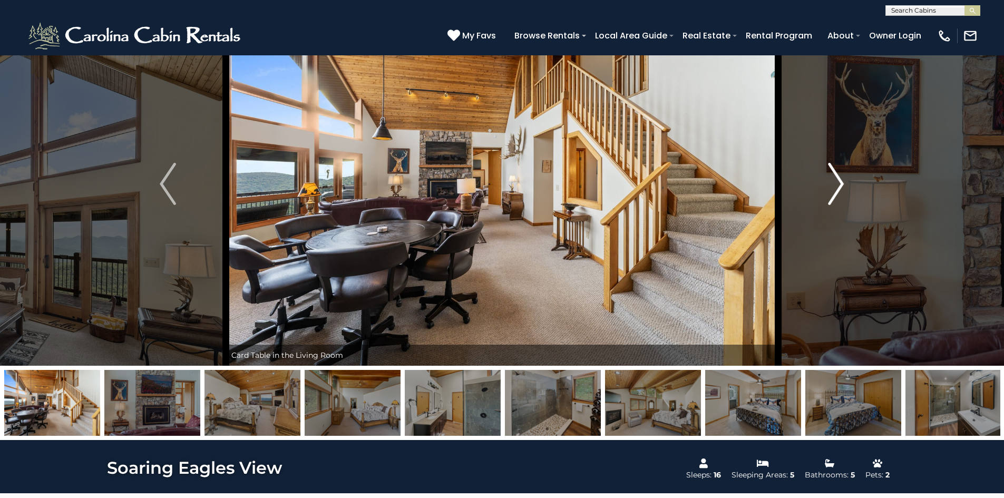
click at [838, 179] on img "Next" at bounding box center [836, 184] width 16 height 42
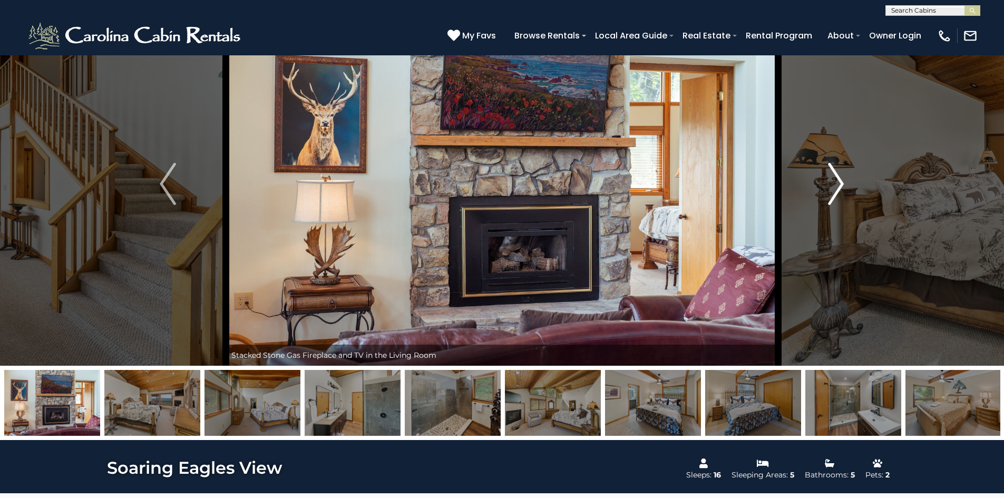
click at [838, 179] on img "Next" at bounding box center [836, 184] width 16 height 42
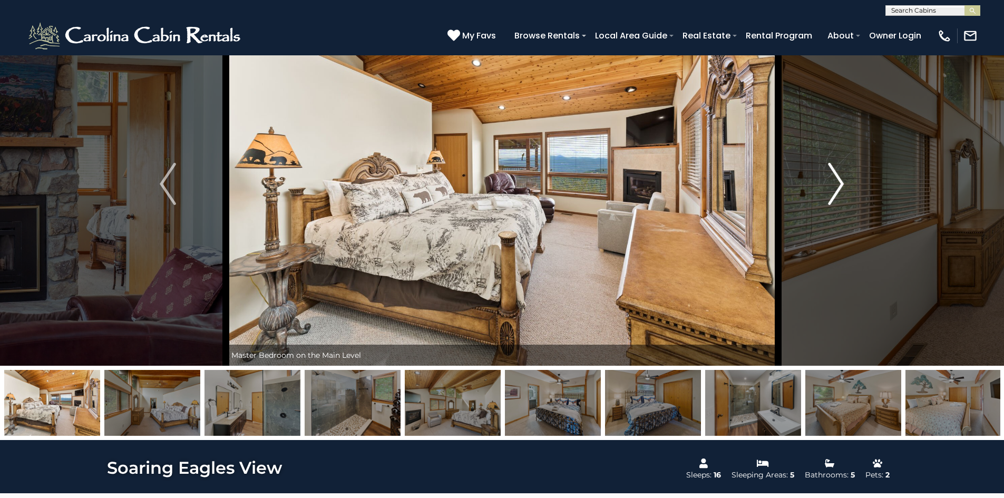
click at [838, 179] on img "Next" at bounding box center [836, 184] width 16 height 42
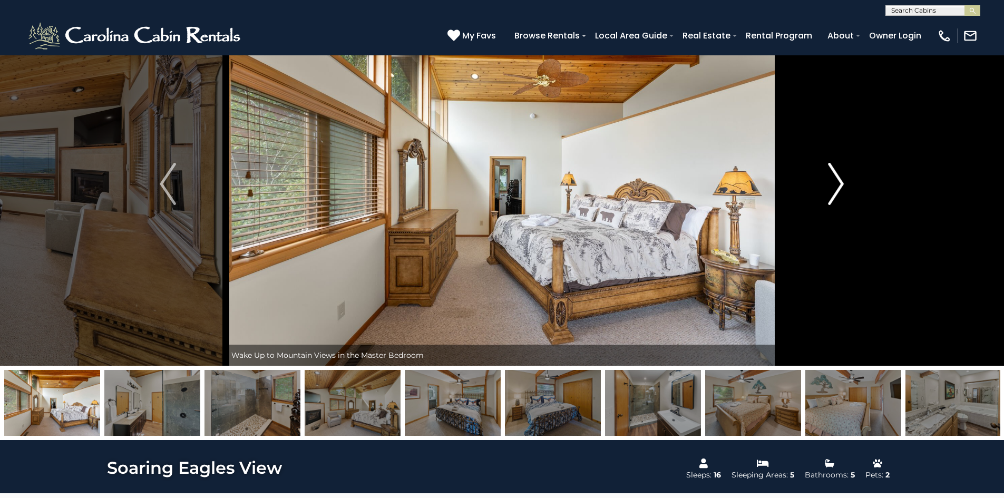
click at [838, 179] on img "Next" at bounding box center [836, 184] width 16 height 42
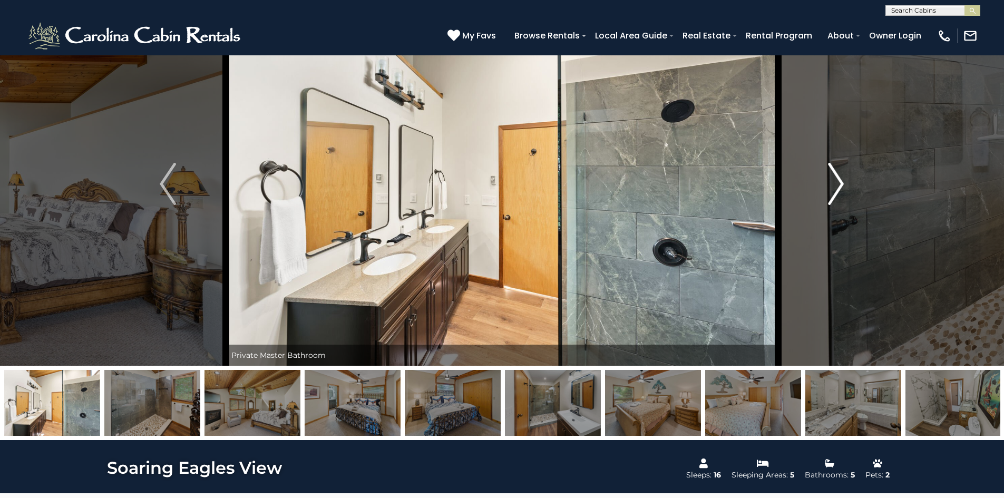
click at [838, 179] on img "Next" at bounding box center [836, 184] width 16 height 42
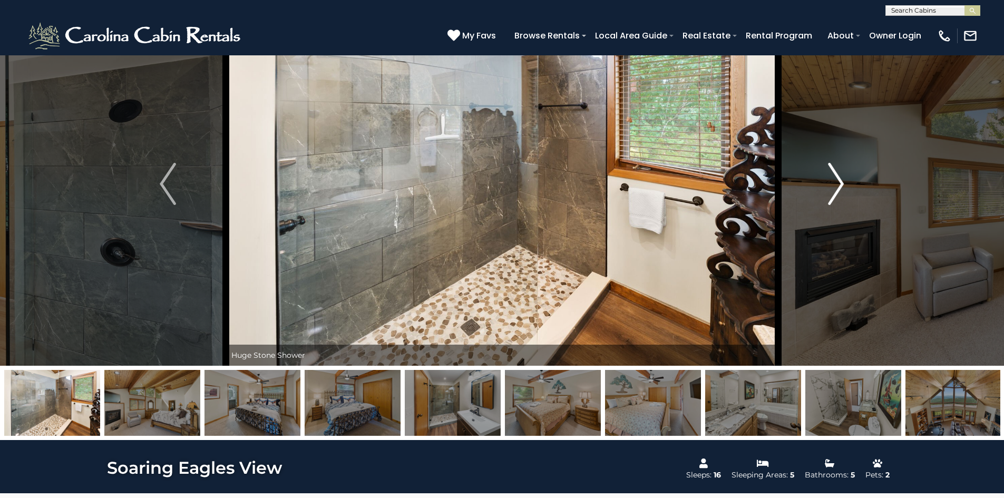
click at [838, 179] on img "Next" at bounding box center [836, 184] width 16 height 42
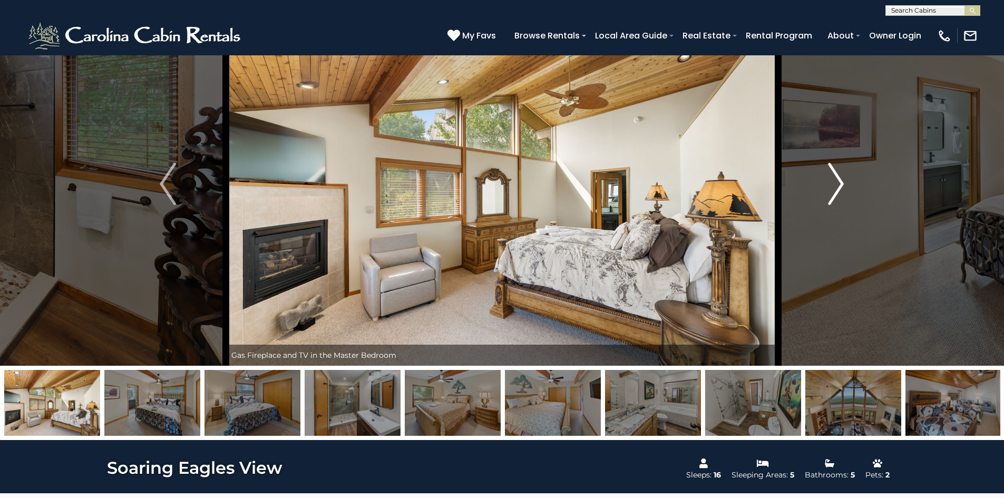
click at [838, 179] on img "Next" at bounding box center [836, 184] width 16 height 42
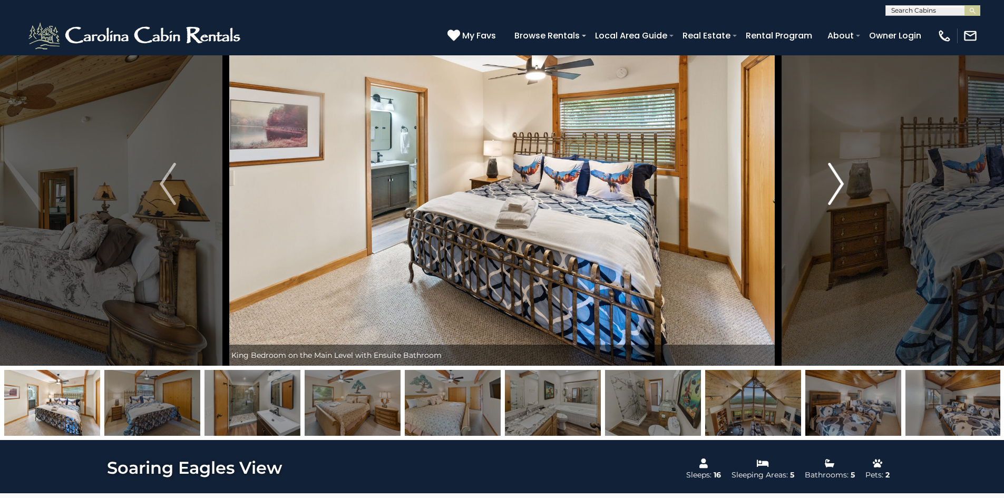
click at [838, 179] on img "Next" at bounding box center [836, 184] width 16 height 42
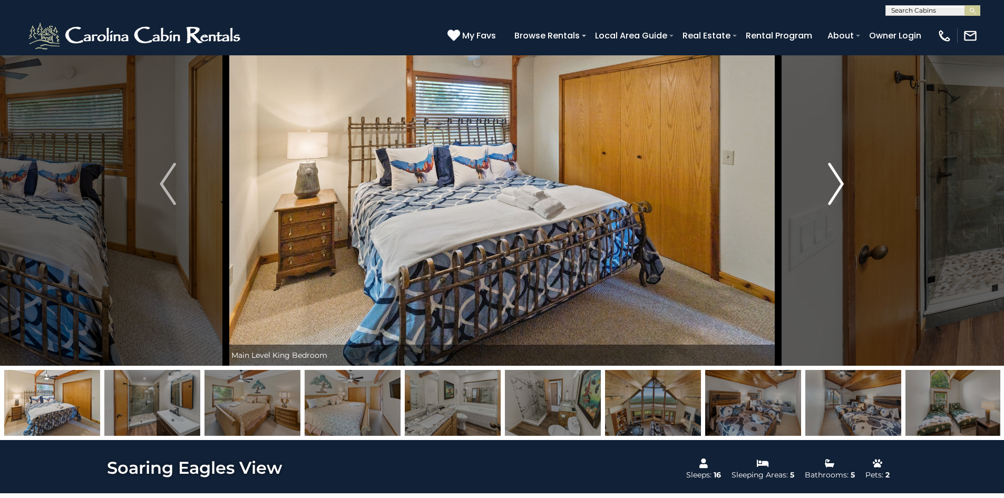
click at [838, 179] on img "Next" at bounding box center [836, 184] width 16 height 42
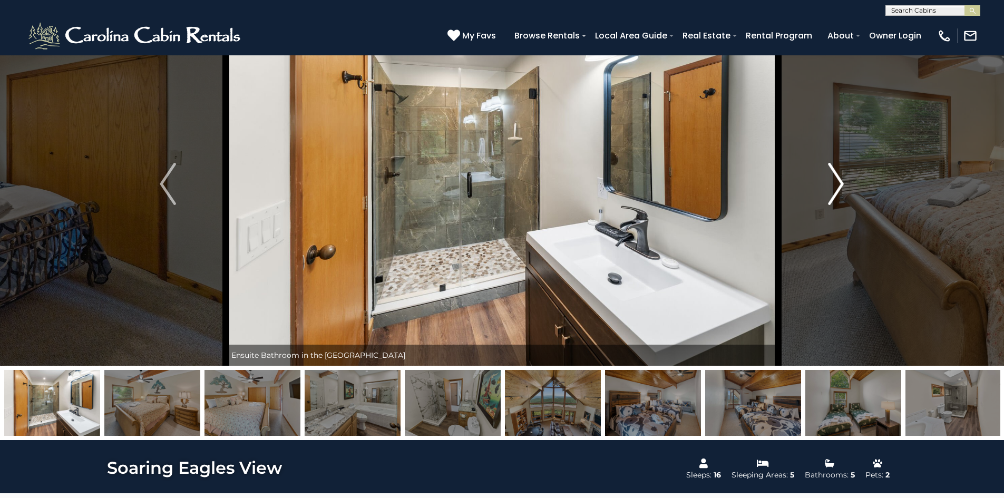
click at [838, 179] on img "Next" at bounding box center [836, 184] width 16 height 42
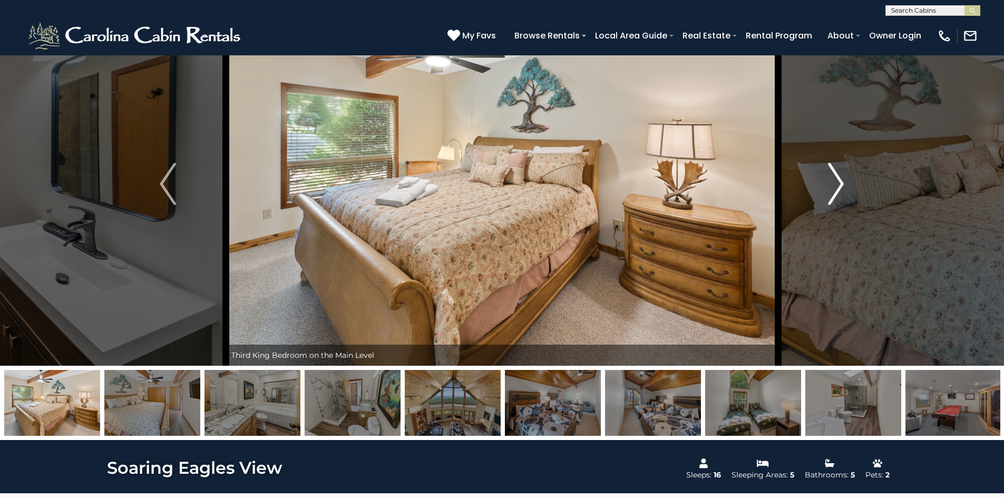
click at [838, 179] on img "Next" at bounding box center [836, 184] width 16 height 42
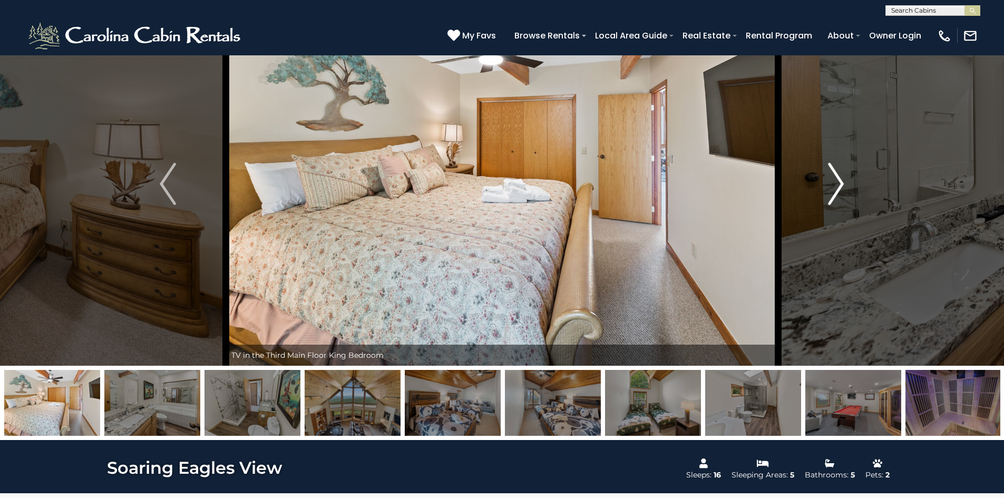
click at [838, 179] on img "Next" at bounding box center [836, 184] width 16 height 42
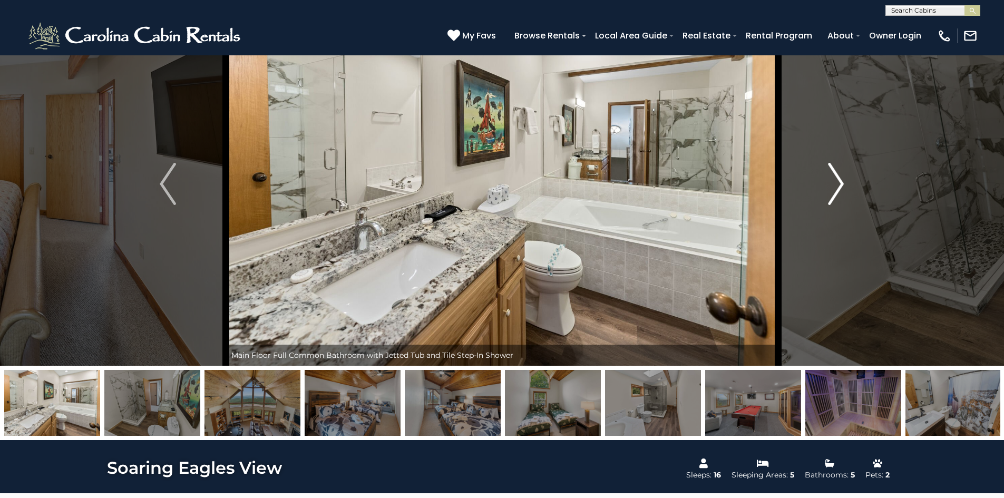
click at [838, 179] on img "Next" at bounding box center [836, 184] width 16 height 42
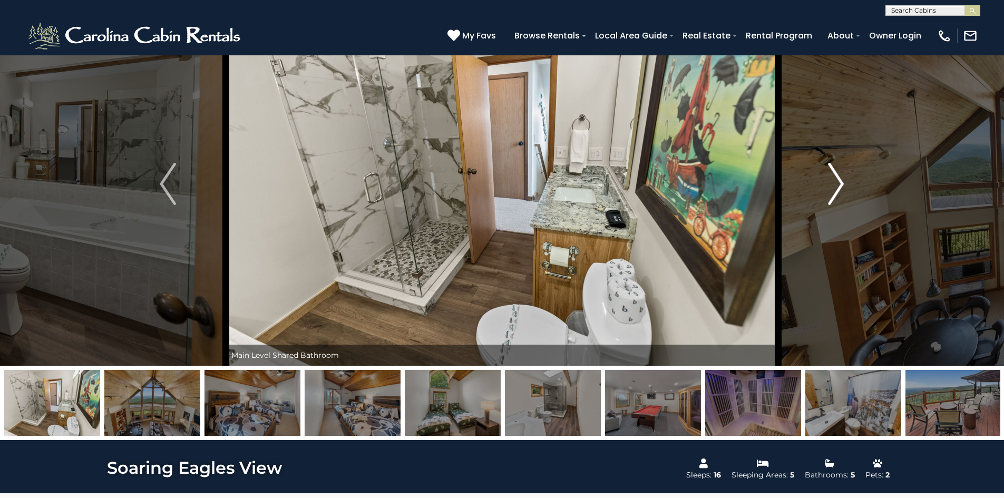
click at [838, 179] on img "Next" at bounding box center [836, 184] width 16 height 42
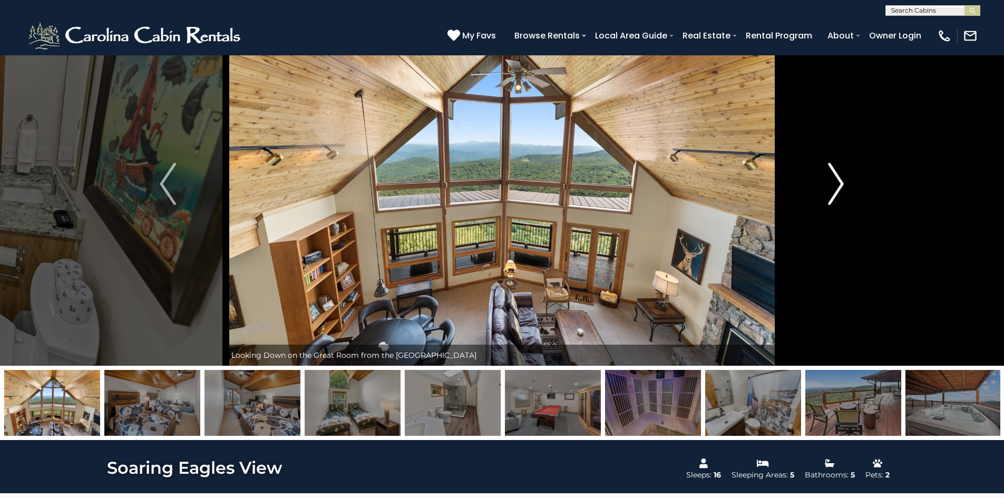
click at [838, 179] on img "Next" at bounding box center [836, 184] width 16 height 42
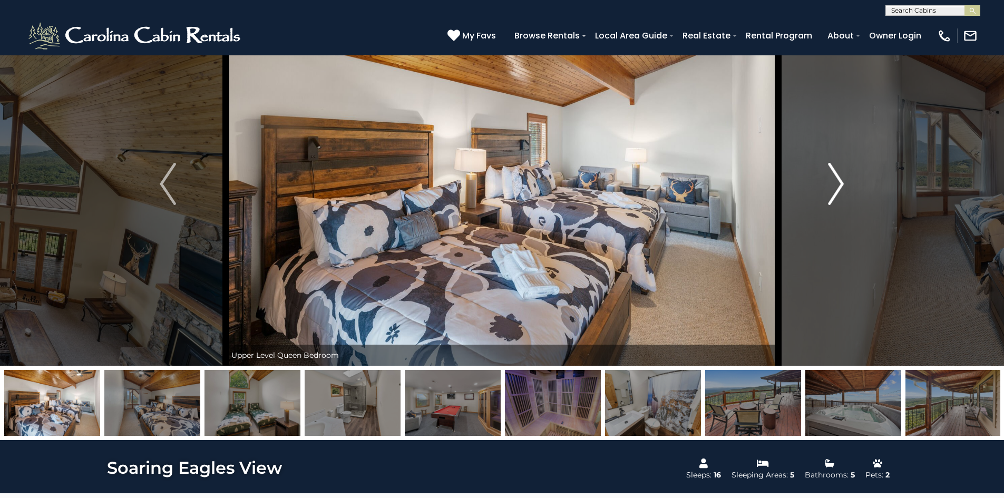
click at [838, 179] on img "Next" at bounding box center [836, 184] width 16 height 42
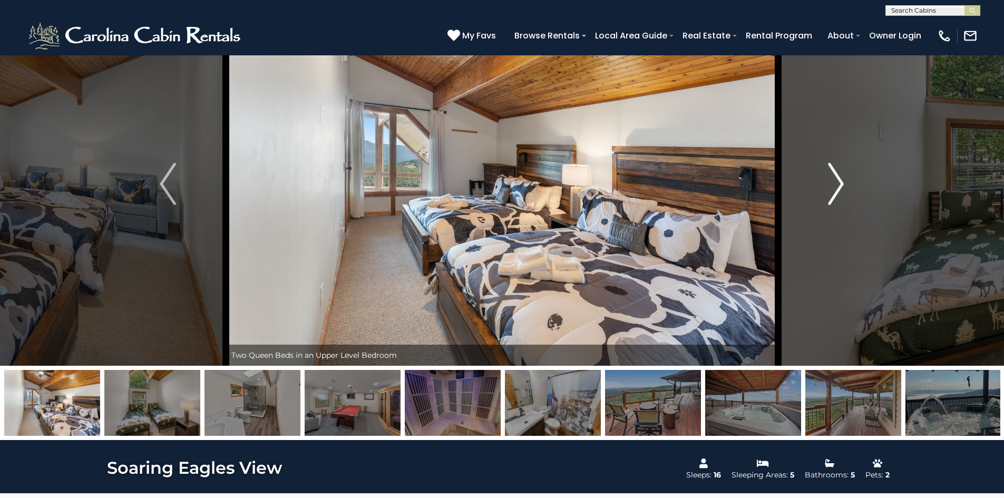
click at [838, 179] on img "Next" at bounding box center [836, 184] width 16 height 42
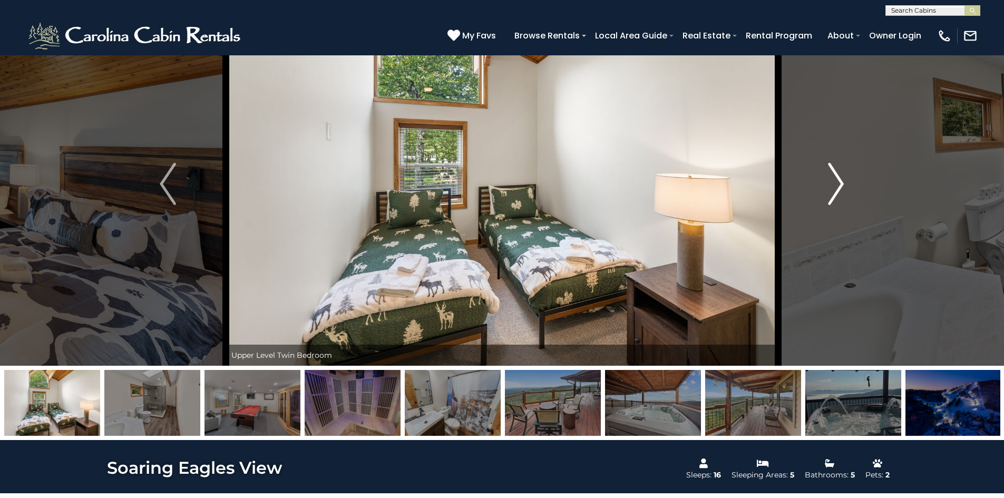
click at [838, 179] on img "Next" at bounding box center [836, 184] width 16 height 42
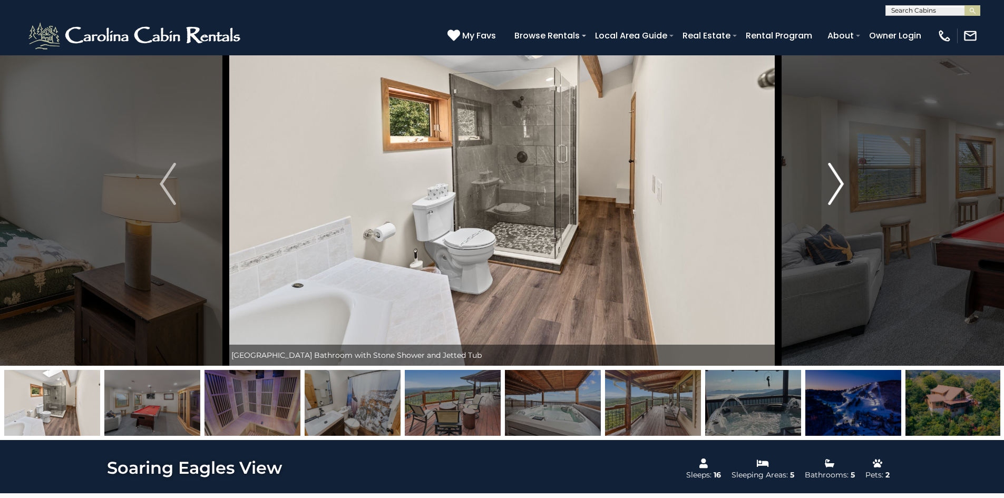
click at [838, 179] on img "Next" at bounding box center [836, 184] width 16 height 42
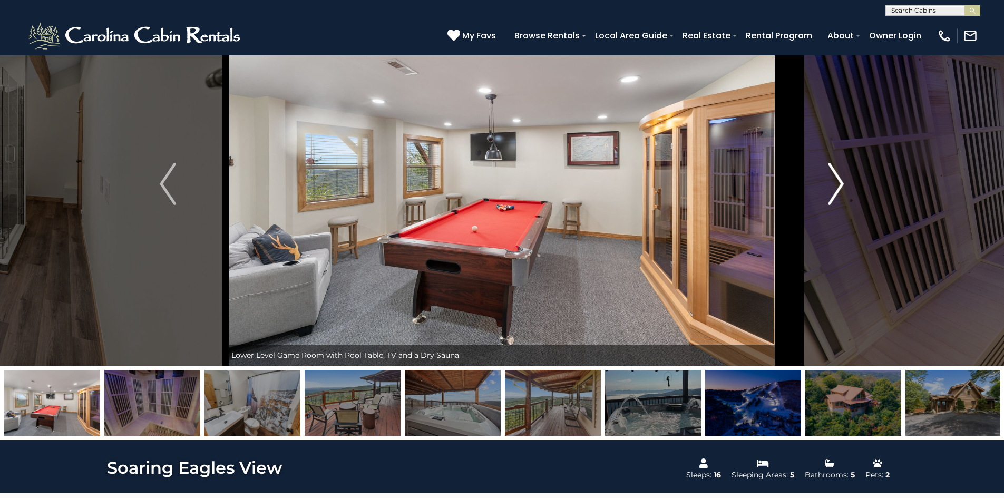
click at [838, 184] on img "Next" at bounding box center [836, 184] width 16 height 42
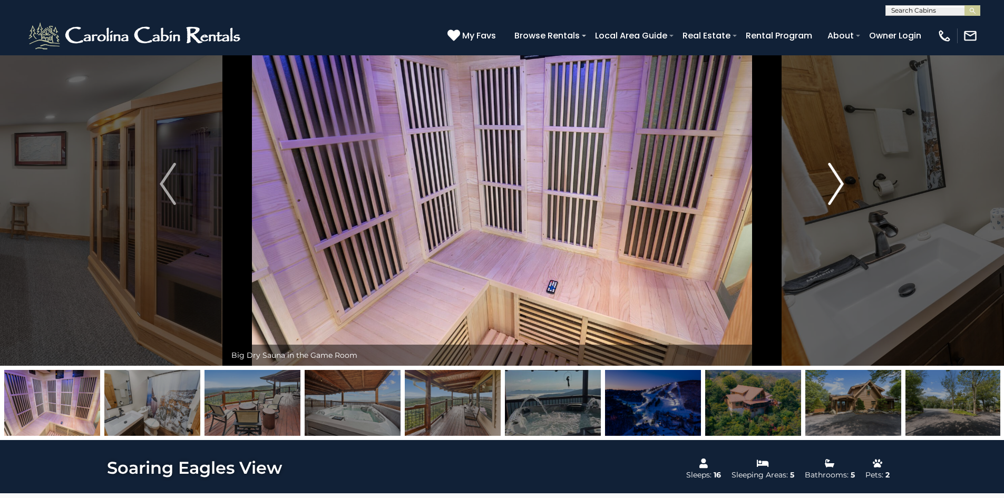
click at [838, 184] on img "Next" at bounding box center [836, 184] width 16 height 42
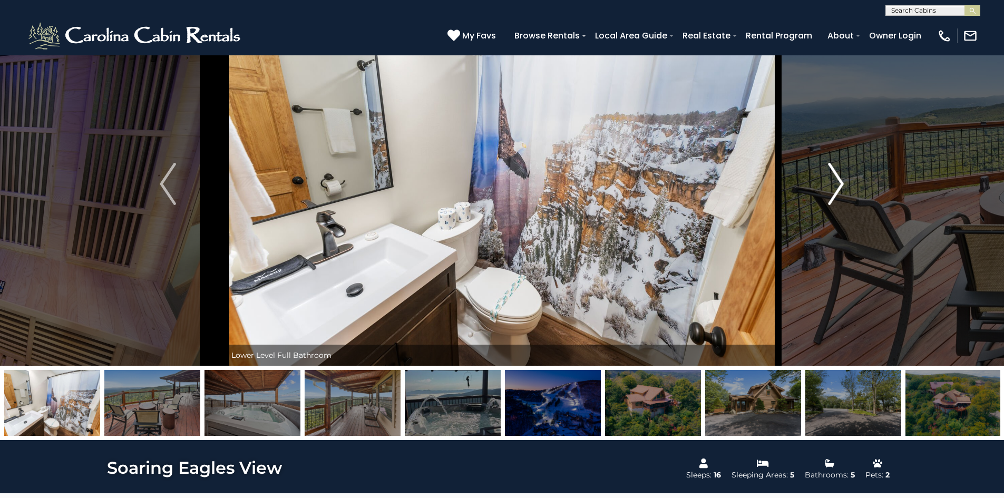
click at [838, 184] on img "Next" at bounding box center [836, 184] width 16 height 42
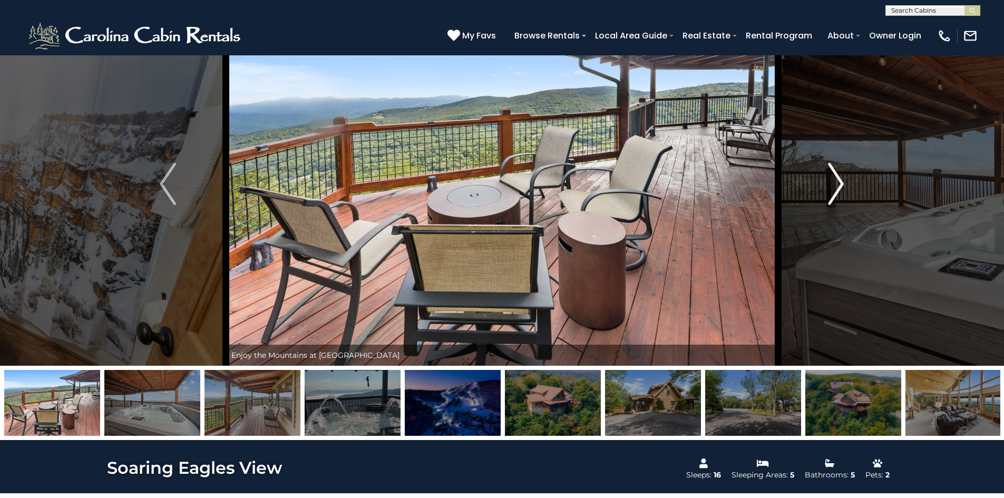
click at [838, 184] on img "Next" at bounding box center [836, 184] width 16 height 42
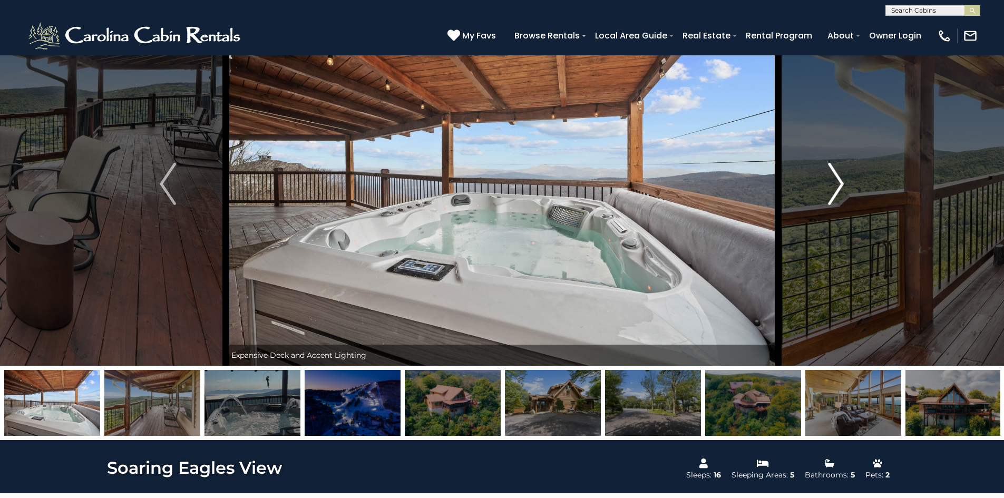
click at [838, 184] on img "Next" at bounding box center [836, 184] width 16 height 42
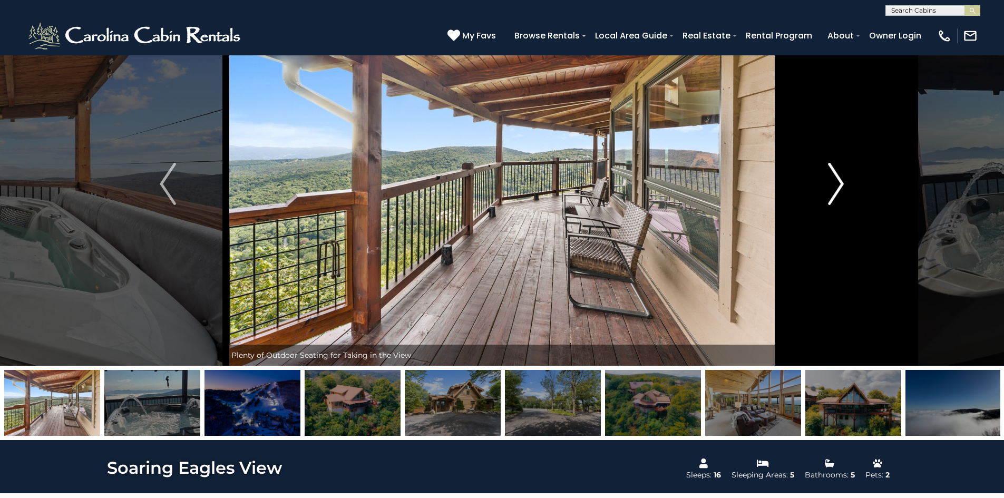
click at [838, 184] on img "Next" at bounding box center [836, 184] width 16 height 42
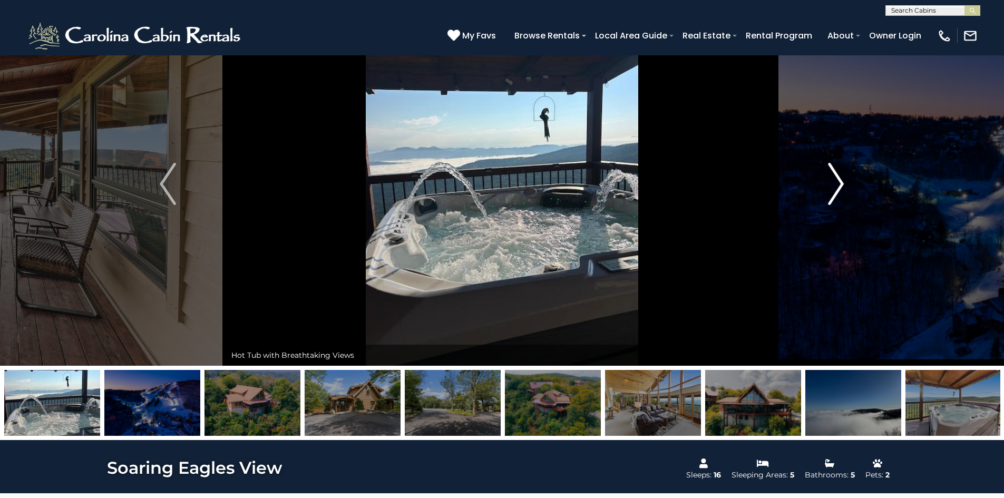
click at [838, 184] on img "Next" at bounding box center [836, 184] width 16 height 42
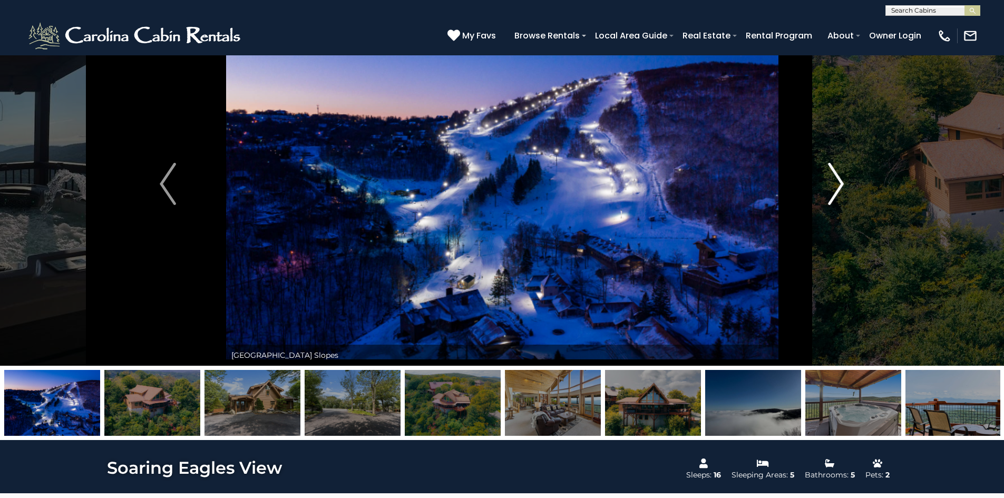
click at [838, 184] on img "Next" at bounding box center [836, 184] width 16 height 42
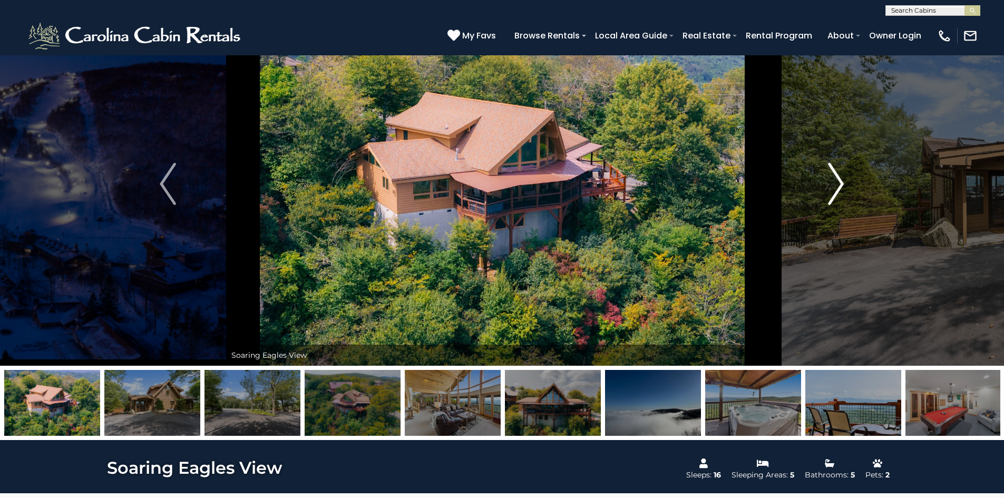
click at [838, 184] on img "Next" at bounding box center [836, 184] width 16 height 42
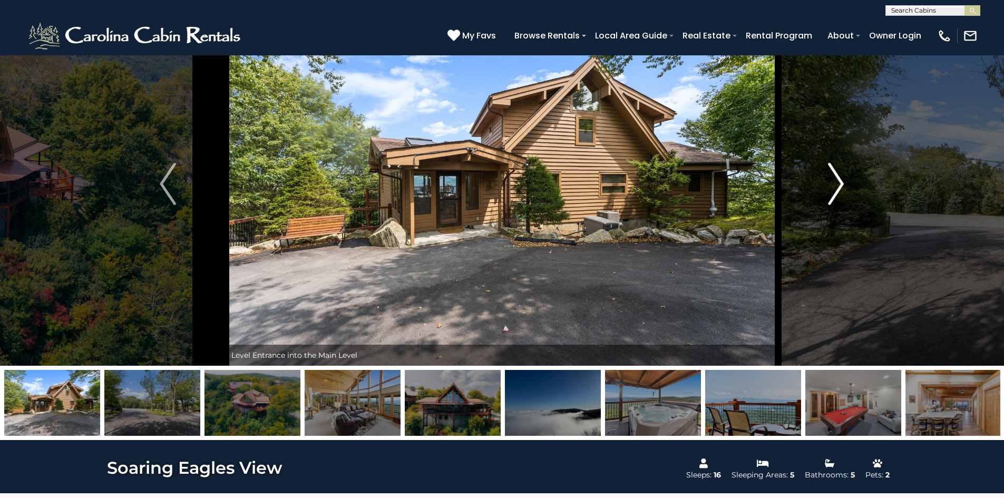
click at [835, 184] on img "Next" at bounding box center [836, 184] width 16 height 42
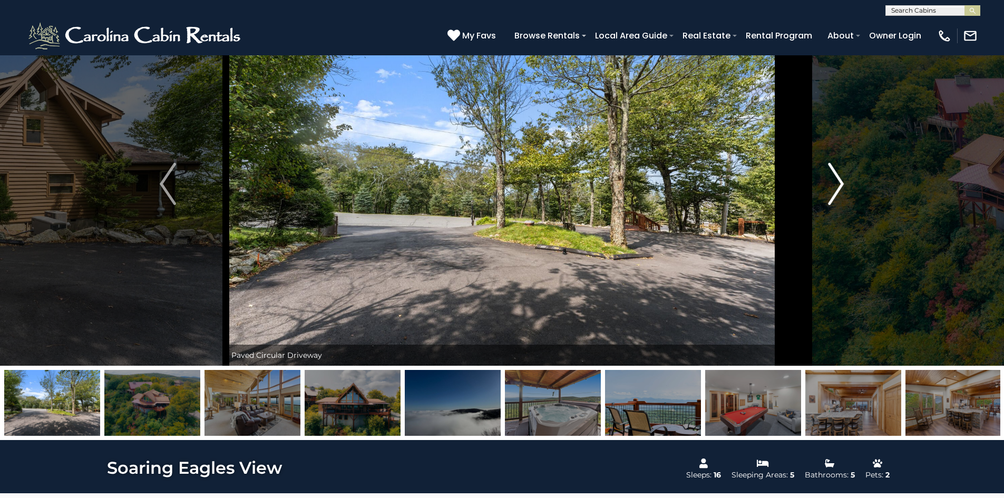
click at [835, 184] on img "Next" at bounding box center [836, 184] width 16 height 42
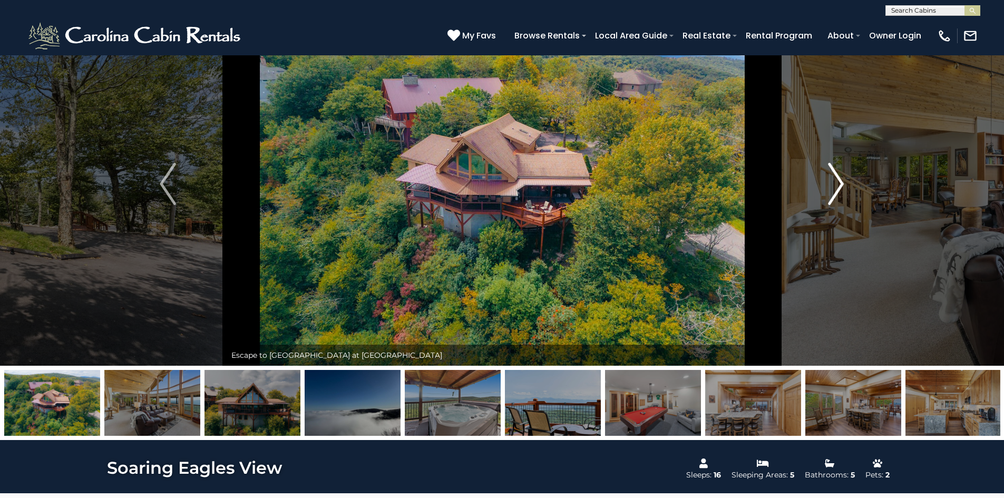
click at [833, 184] on img "Next" at bounding box center [836, 184] width 16 height 42
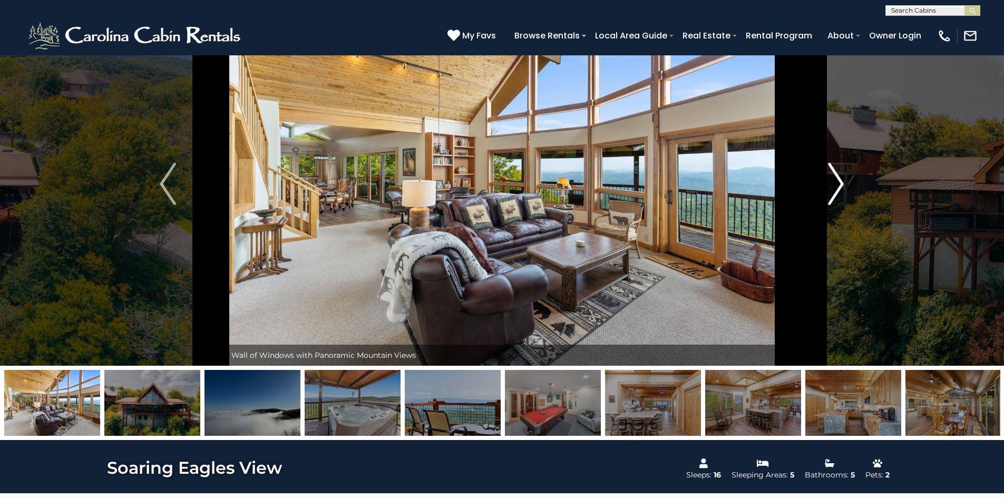
click at [833, 184] on img "Next" at bounding box center [836, 184] width 16 height 42
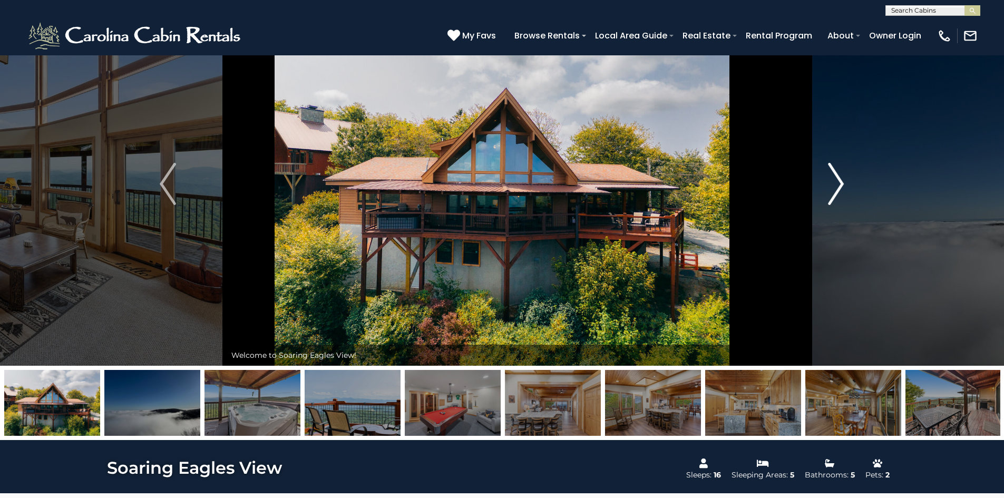
click at [833, 184] on img "Next" at bounding box center [836, 184] width 16 height 42
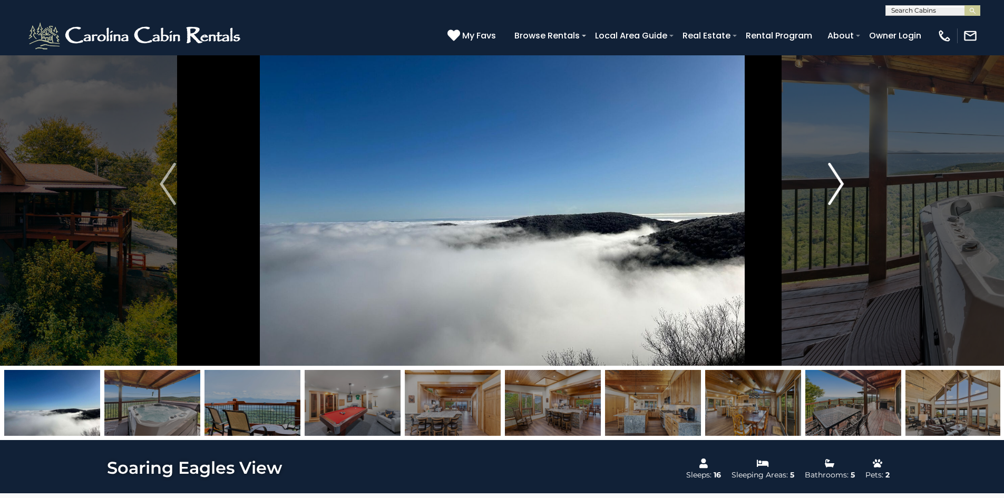
click at [833, 184] on img "Next" at bounding box center [836, 184] width 16 height 42
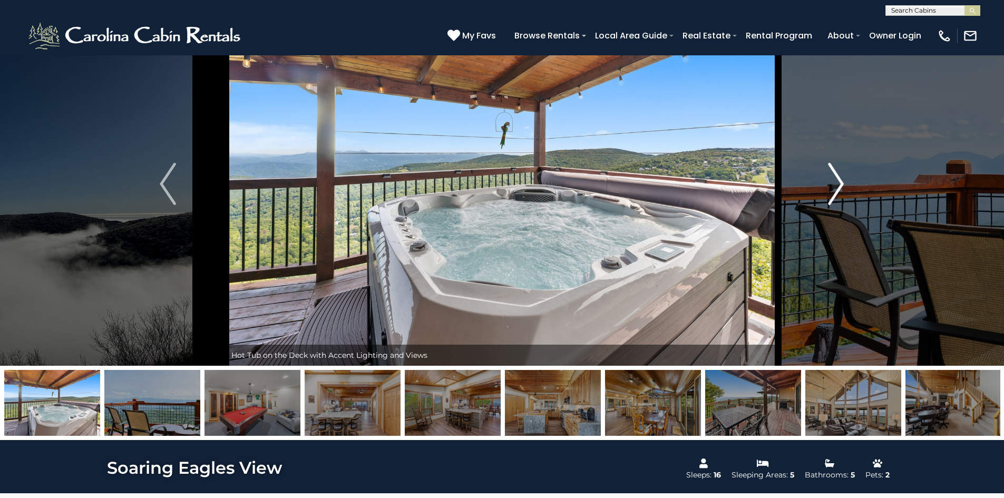
click at [833, 184] on img "Next" at bounding box center [836, 184] width 16 height 42
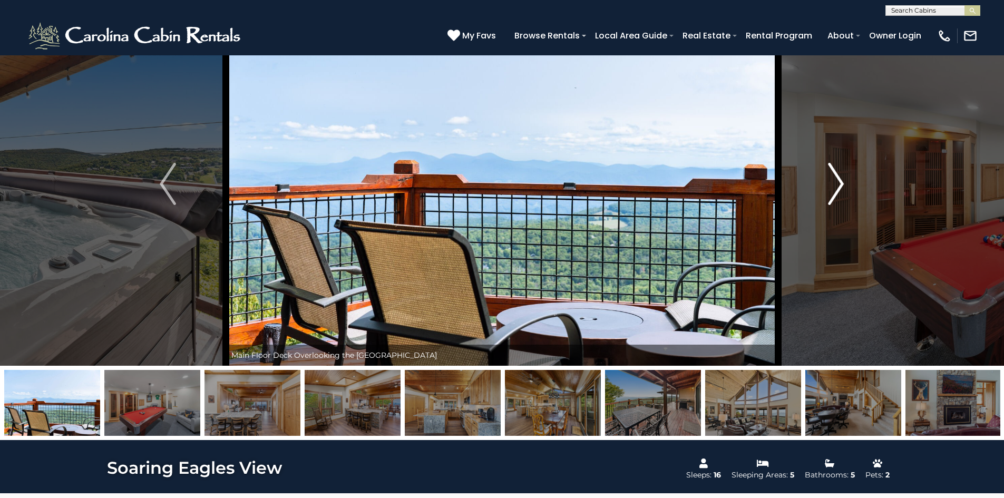
click at [833, 184] on img "Next" at bounding box center [836, 184] width 16 height 42
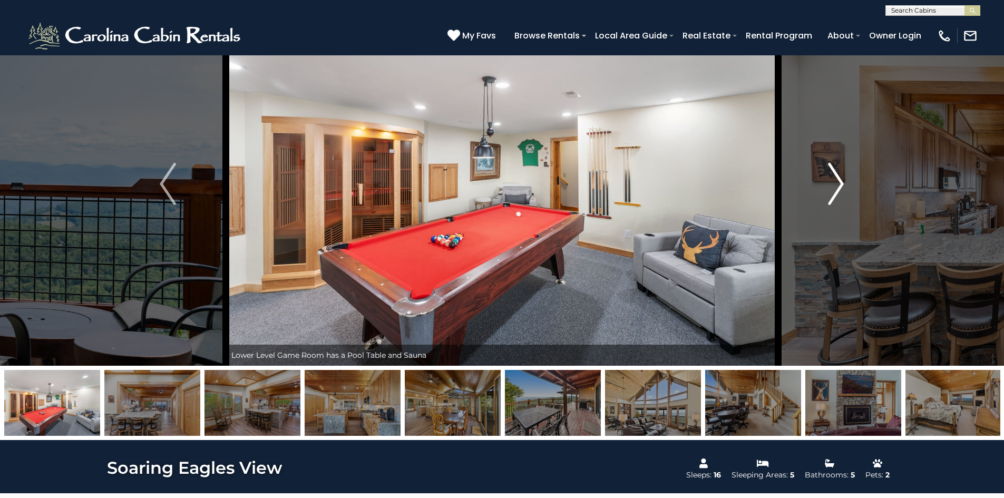
click at [833, 184] on img "Next" at bounding box center [836, 184] width 16 height 42
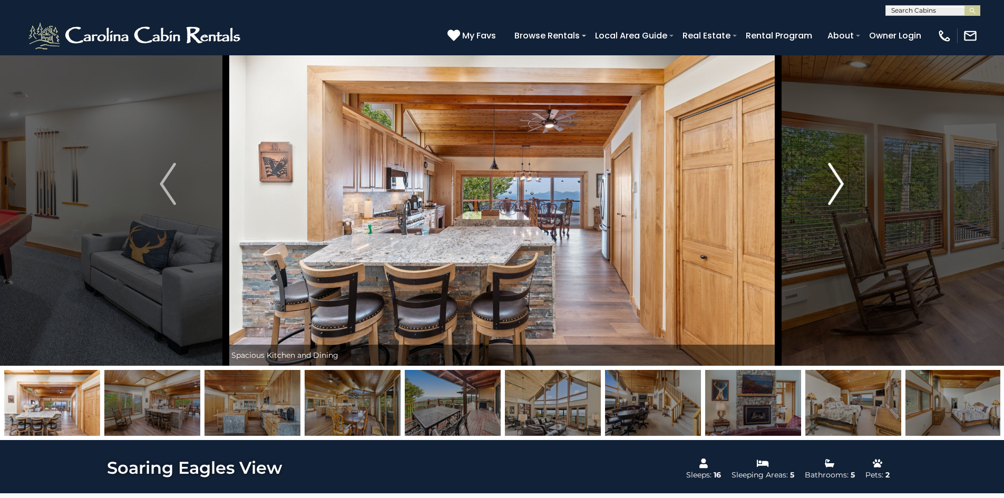
click at [833, 184] on img "Next" at bounding box center [836, 184] width 16 height 42
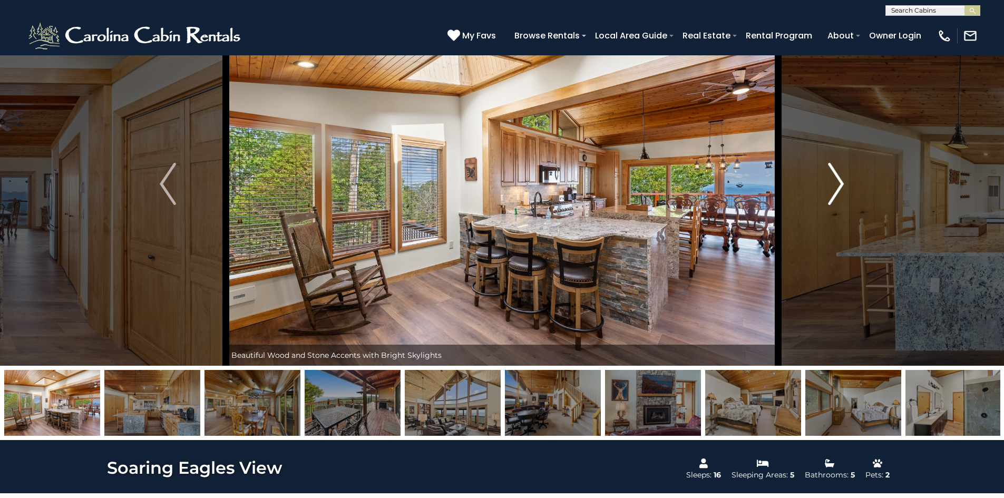
click at [833, 184] on img "Next" at bounding box center [836, 184] width 16 height 42
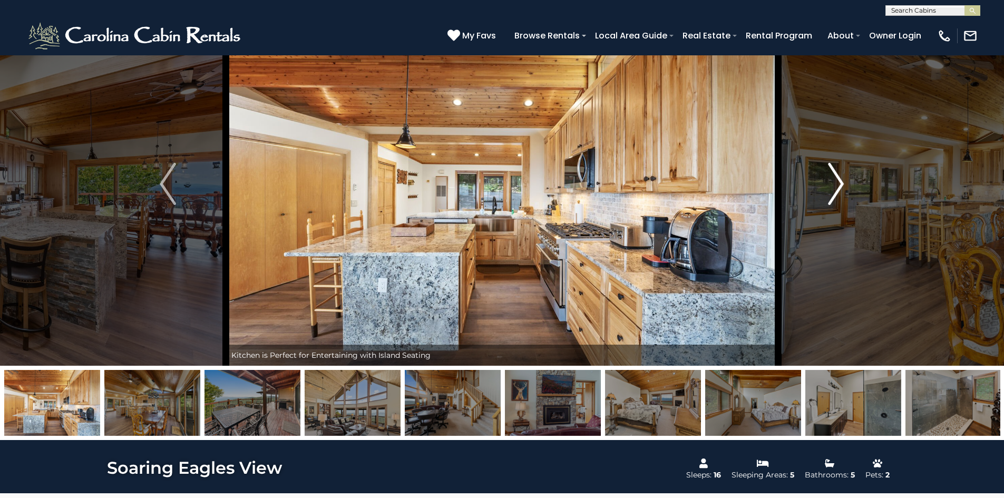
click at [833, 184] on img "Next" at bounding box center [836, 184] width 16 height 42
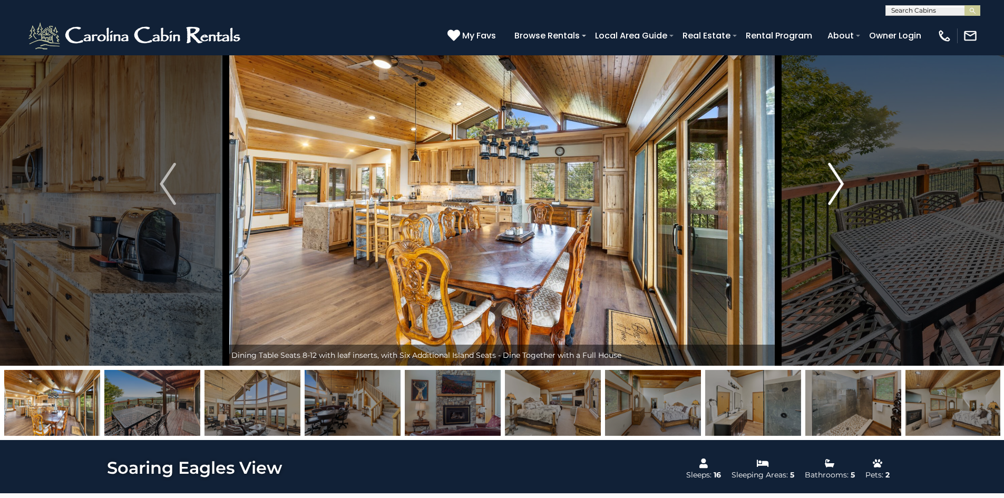
click at [833, 184] on img "Next" at bounding box center [836, 184] width 16 height 42
